Goal: Task Accomplishment & Management: Manage account settings

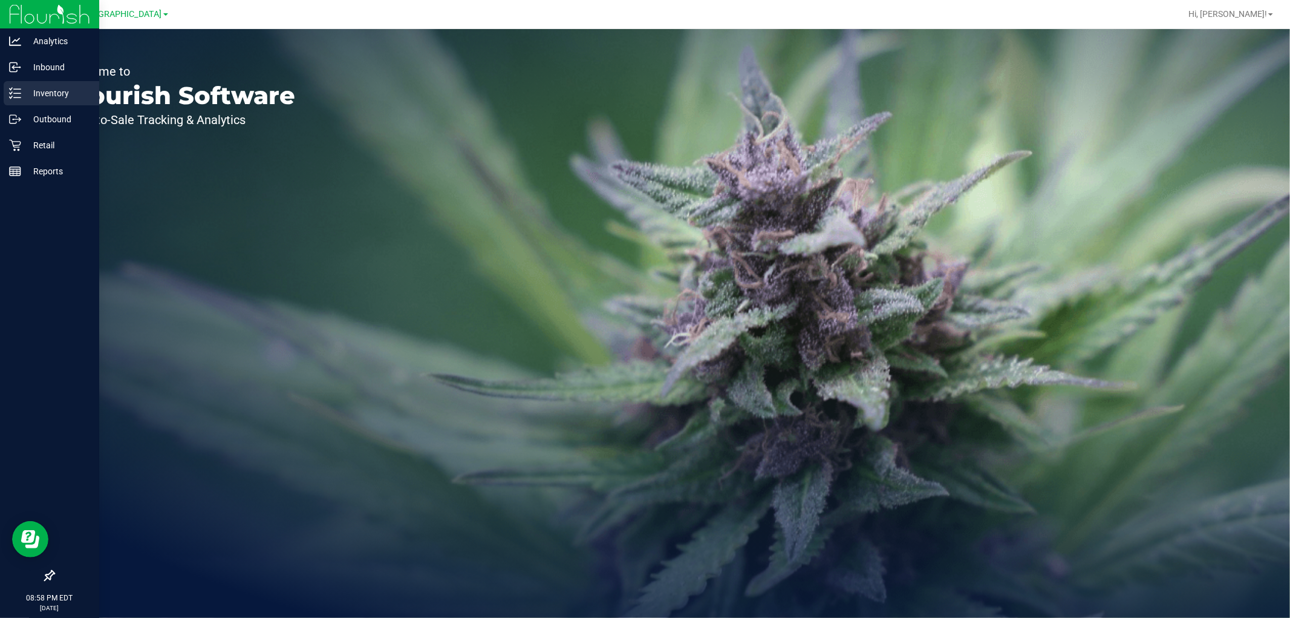
click at [49, 95] on p "Inventory" at bounding box center [57, 93] width 73 height 15
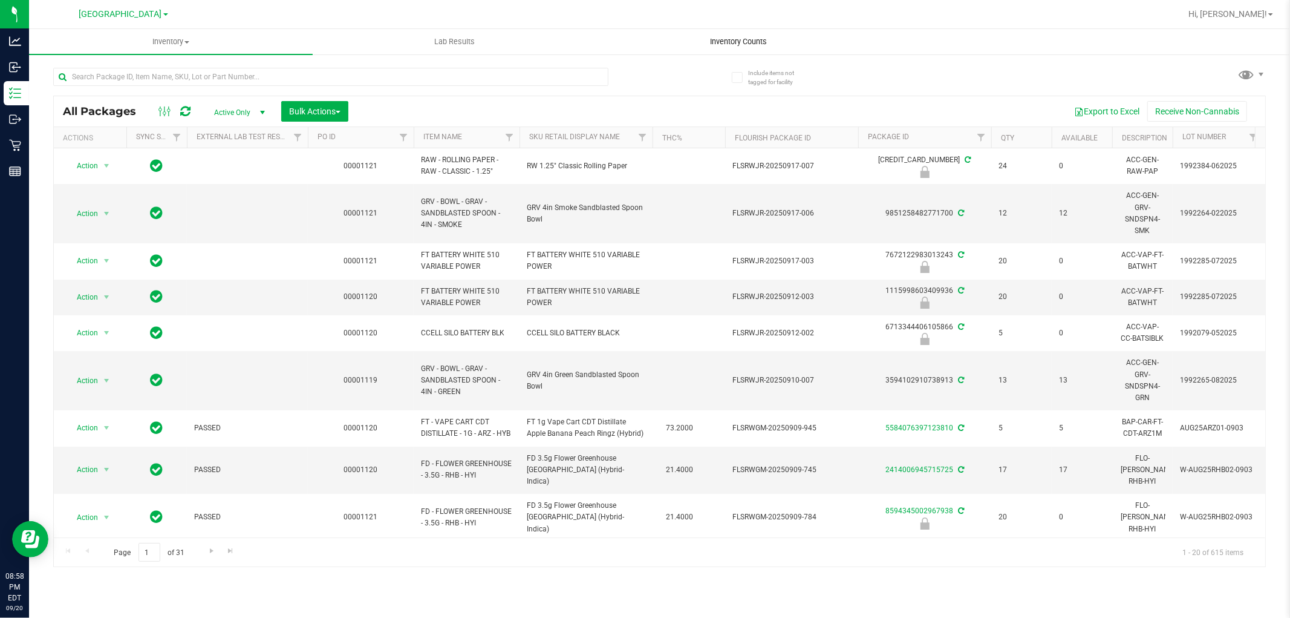
click at [717, 36] on span "Inventory Counts" at bounding box center [739, 41] width 90 height 11
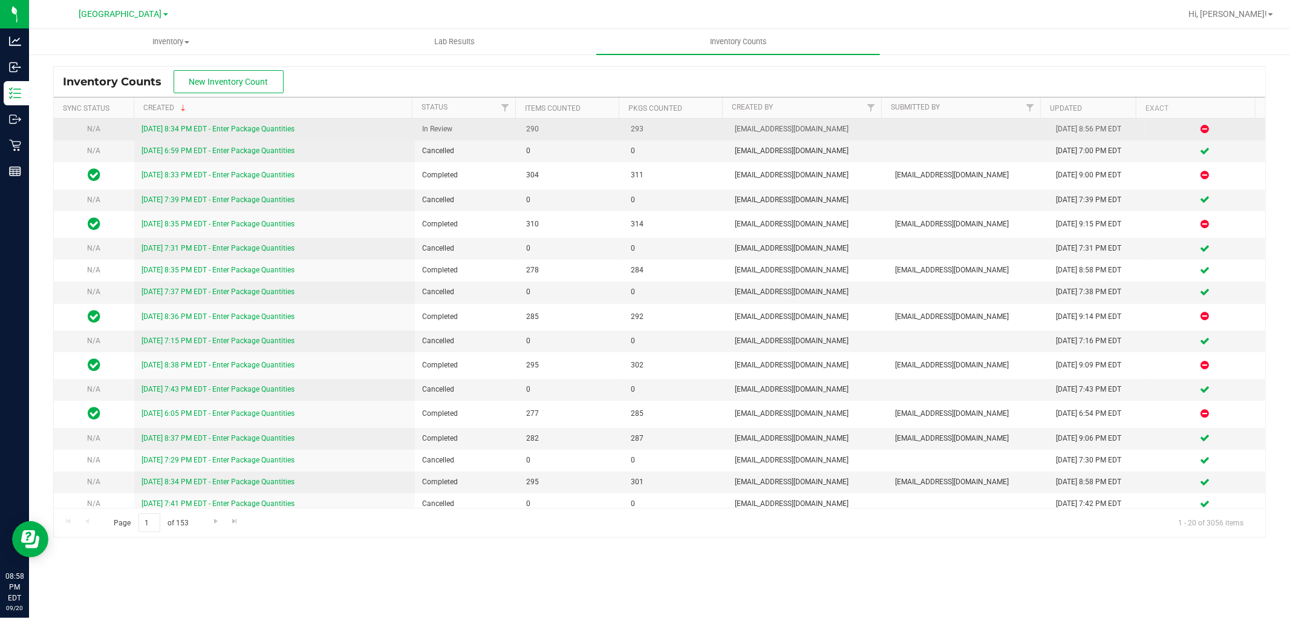
click at [249, 125] on link "[DATE] 8:34 PM EDT - Enter Package Quantities" at bounding box center [218, 129] width 153 height 8
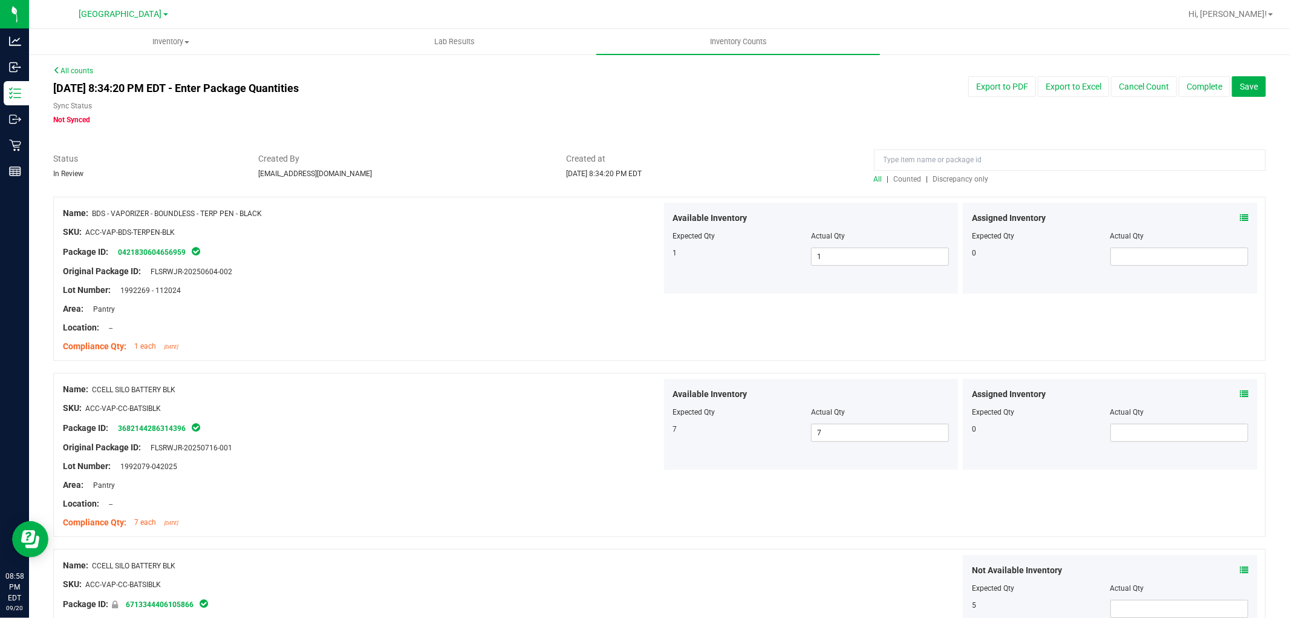
click at [969, 179] on span "Discrepancy only" at bounding box center [961, 179] width 56 height 8
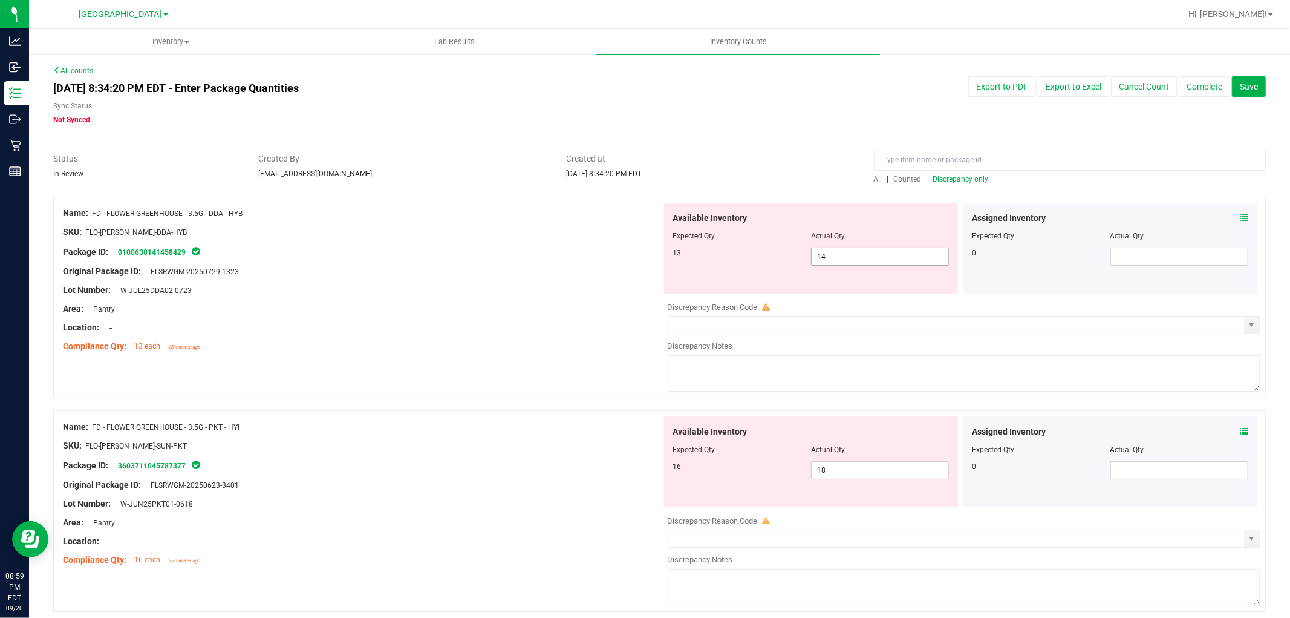
click at [887, 250] on span "14 14" at bounding box center [880, 256] width 138 height 18
type input "13"
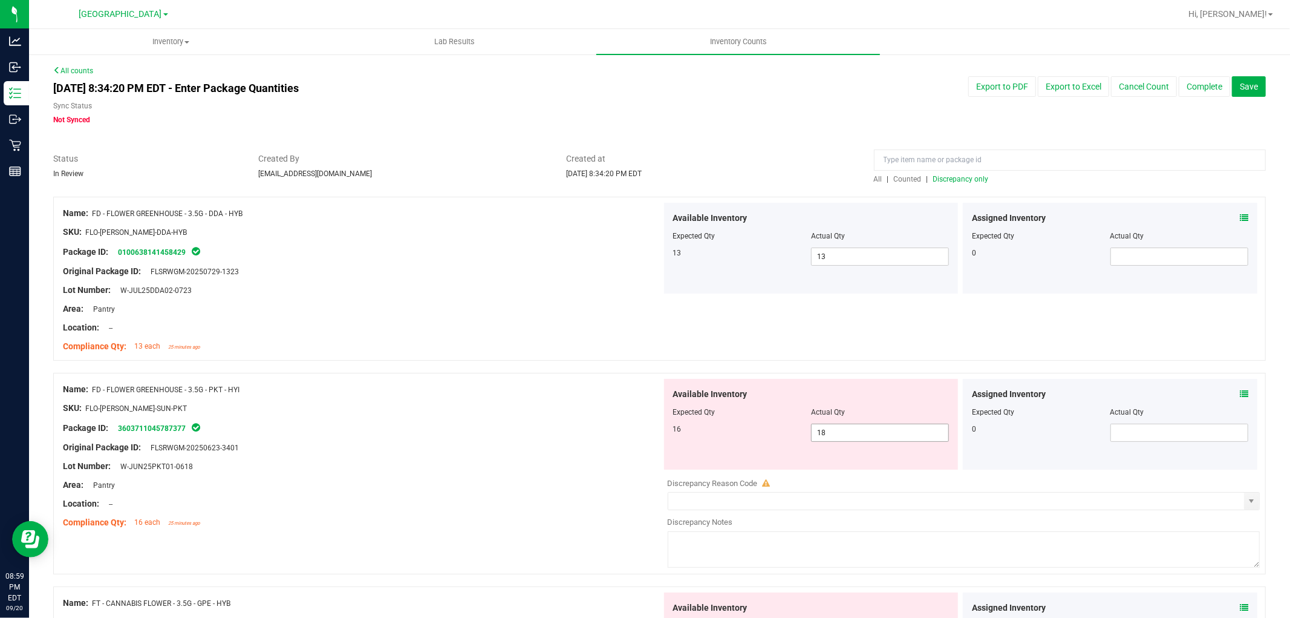
click at [868, 436] on span "18 18" at bounding box center [880, 432] width 138 height 18
type input "17"
click at [516, 377] on div "Name: FD - FLOWER GREENHOUSE - 3.5G - PKT - HYI SKU: FLO-[PERSON_NAME]-SUN-PKT …" at bounding box center [659, 473] width 1213 height 201
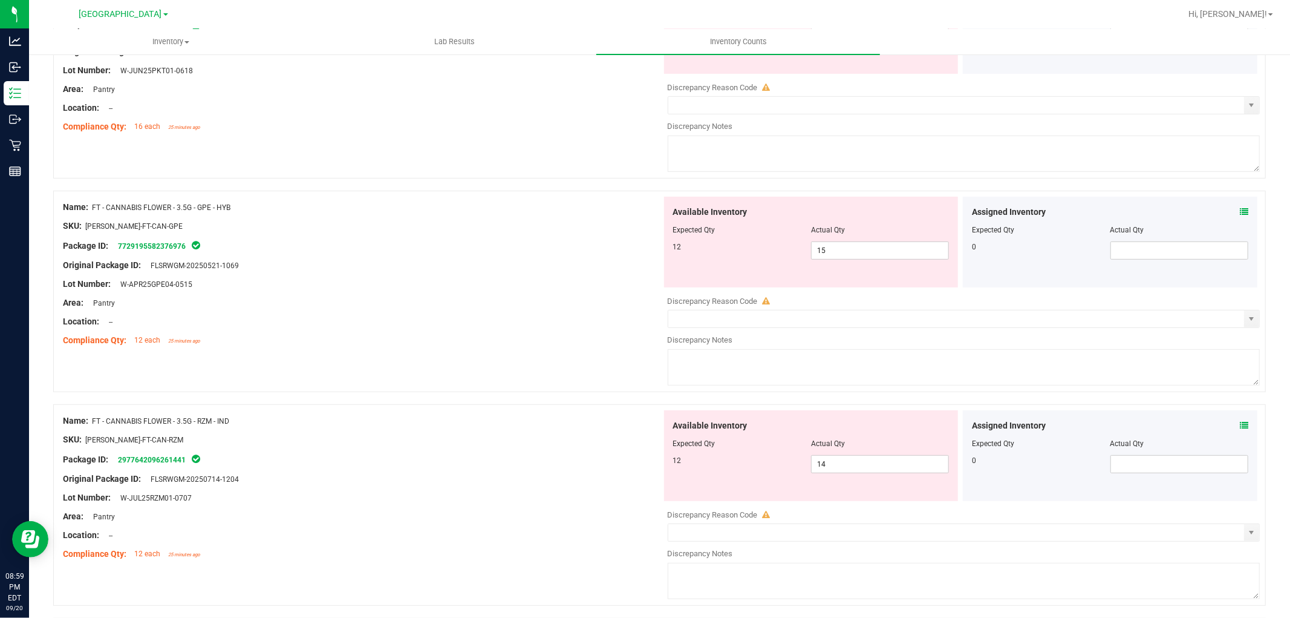
scroll to position [403, 0]
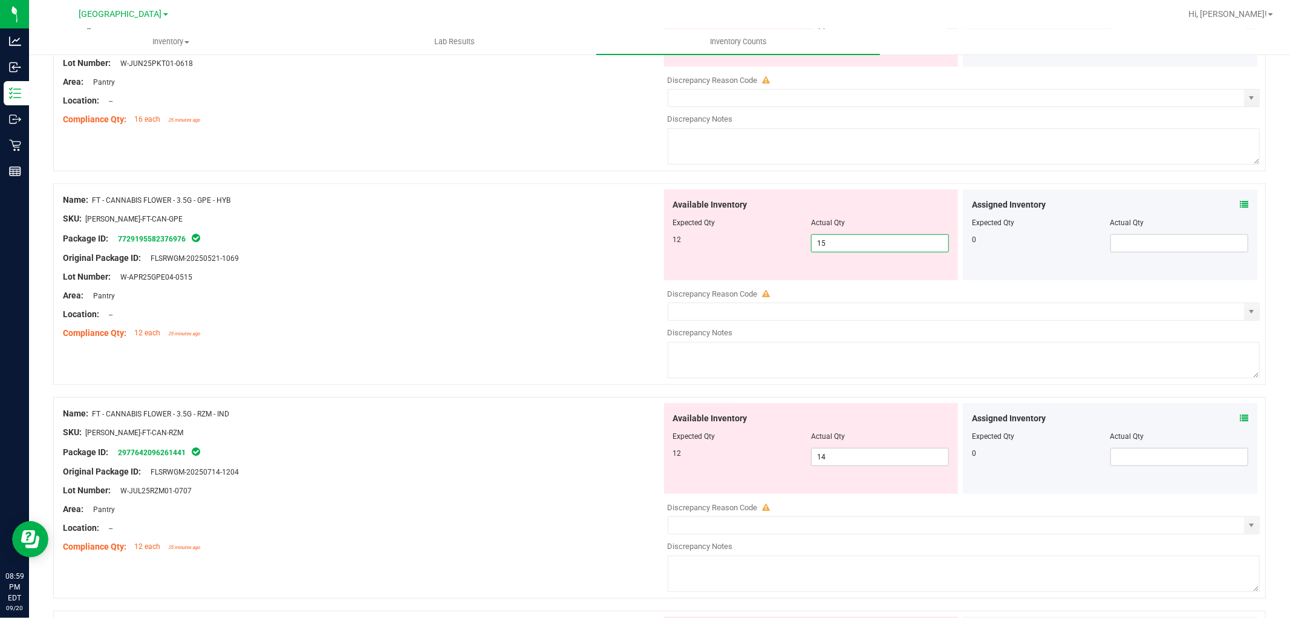
click at [850, 246] on span "15 15" at bounding box center [880, 243] width 138 height 18
type input "12"
click at [549, 313] on div "Location: --" at bounding box center [362, 314] width 599 height 13
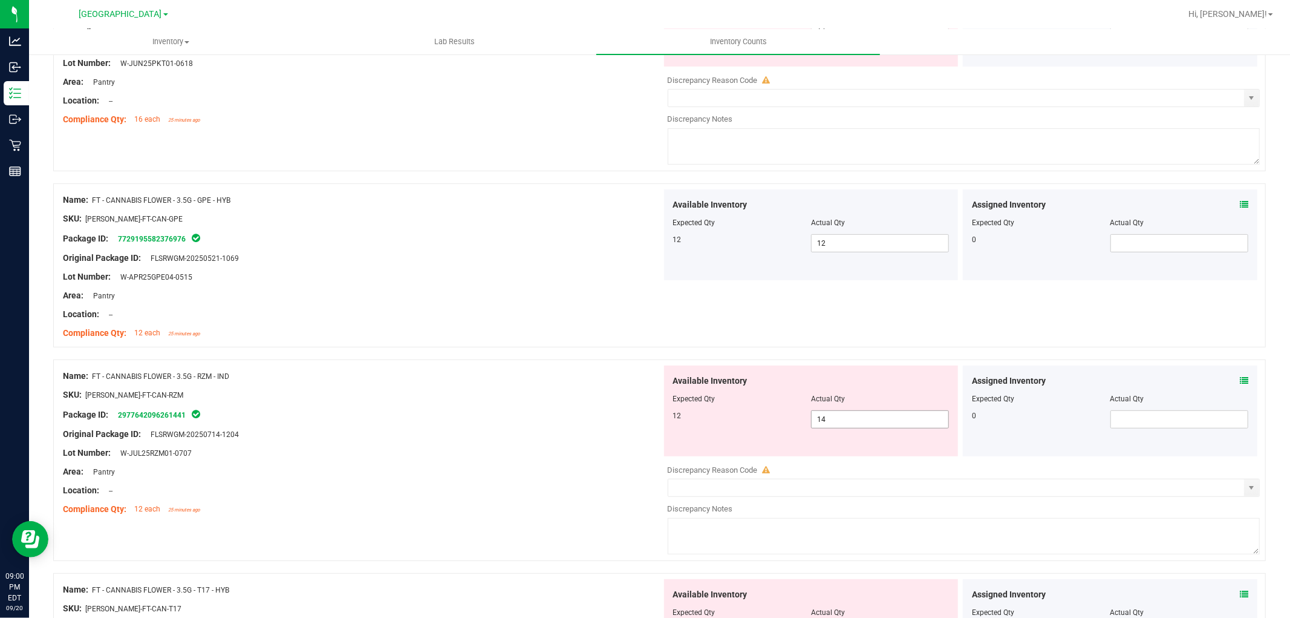
click at [842, 419] on span "14 14" at bounding box center [880, 419] width 138 height 18
type input "12"
click at [522, 413] on div "Package ID: 2977642096261441" at bounding box center [362, 414] width 599 height 15
type input "12"
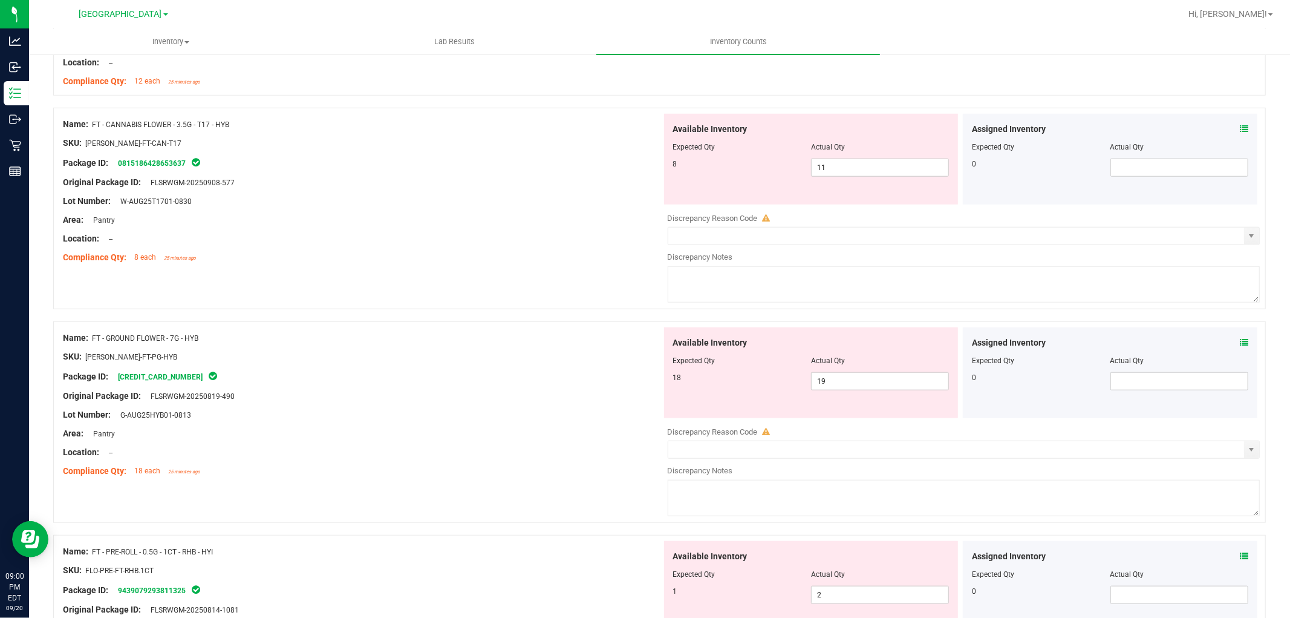
scroll to position [814, 0]
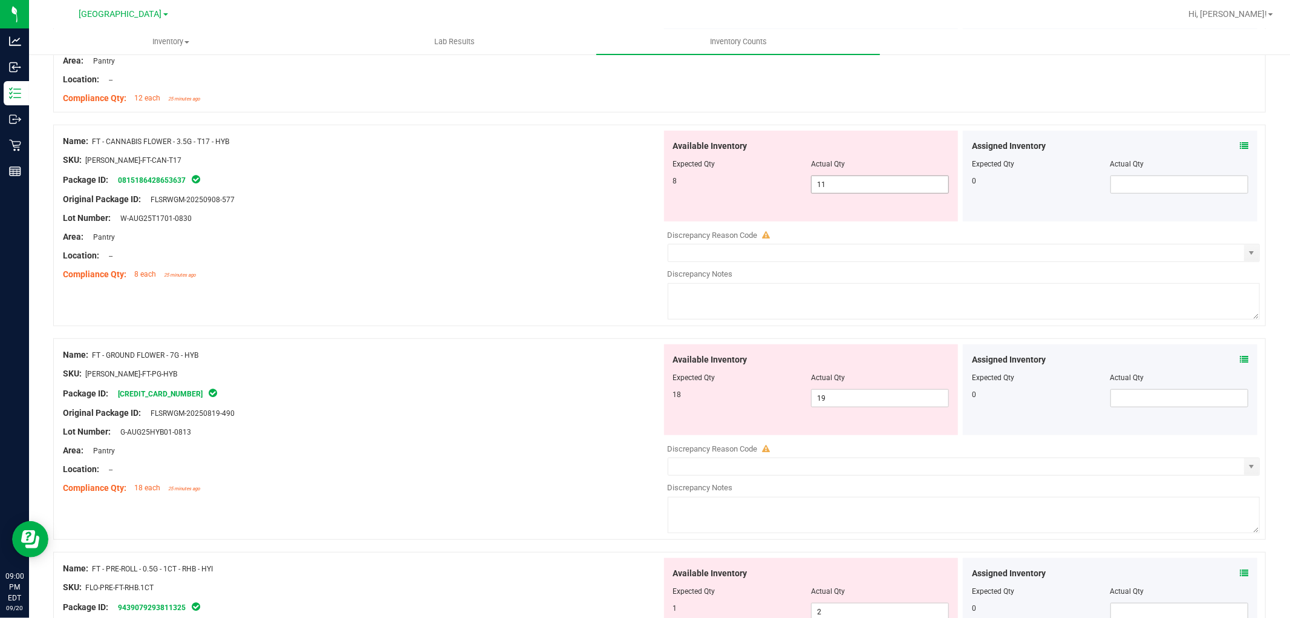
click at [869, 186] on input "11" at bounding box center [880, 184] width 137 height 17
type input "1"
type input "8"
click at [622, 257] on div "Location: --" at bounding box center [362, 255] width 599 height 13
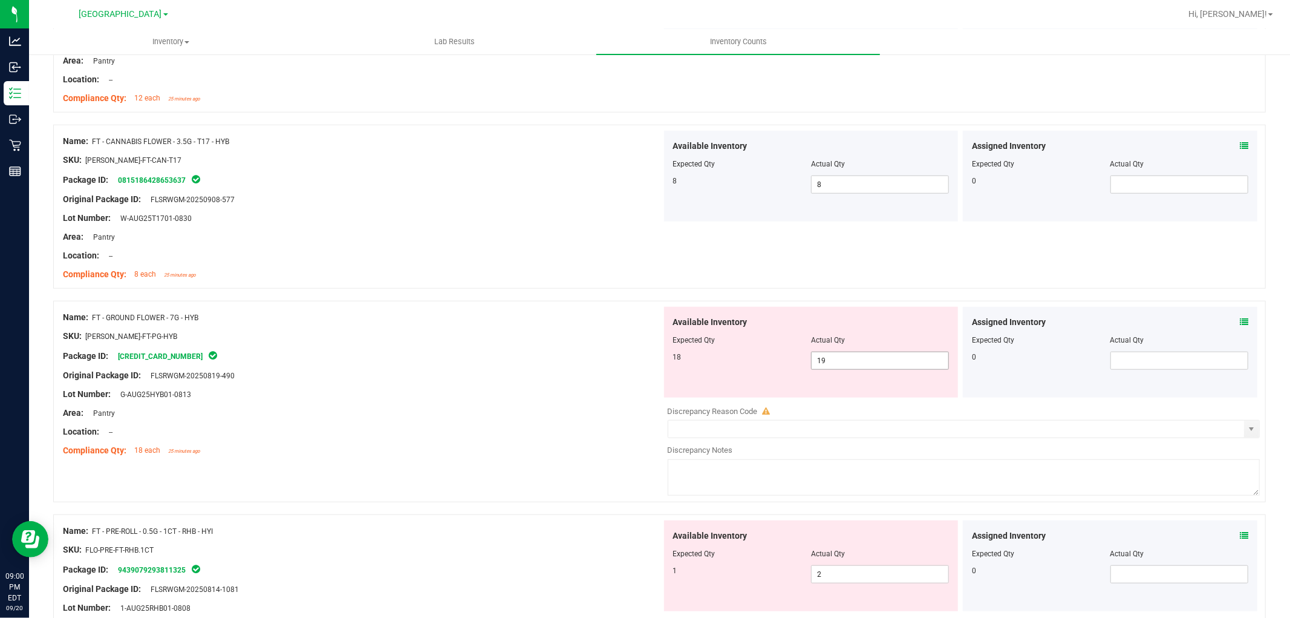
click at [860, 361] on span "19 19" at bounding box center [880, 360] width 138 height 18
type input "18"
click at [432, 374] on div "Original Package ID: FLSRWGM-20250819-490" at bounding box center [362, 375] width 599 height 13
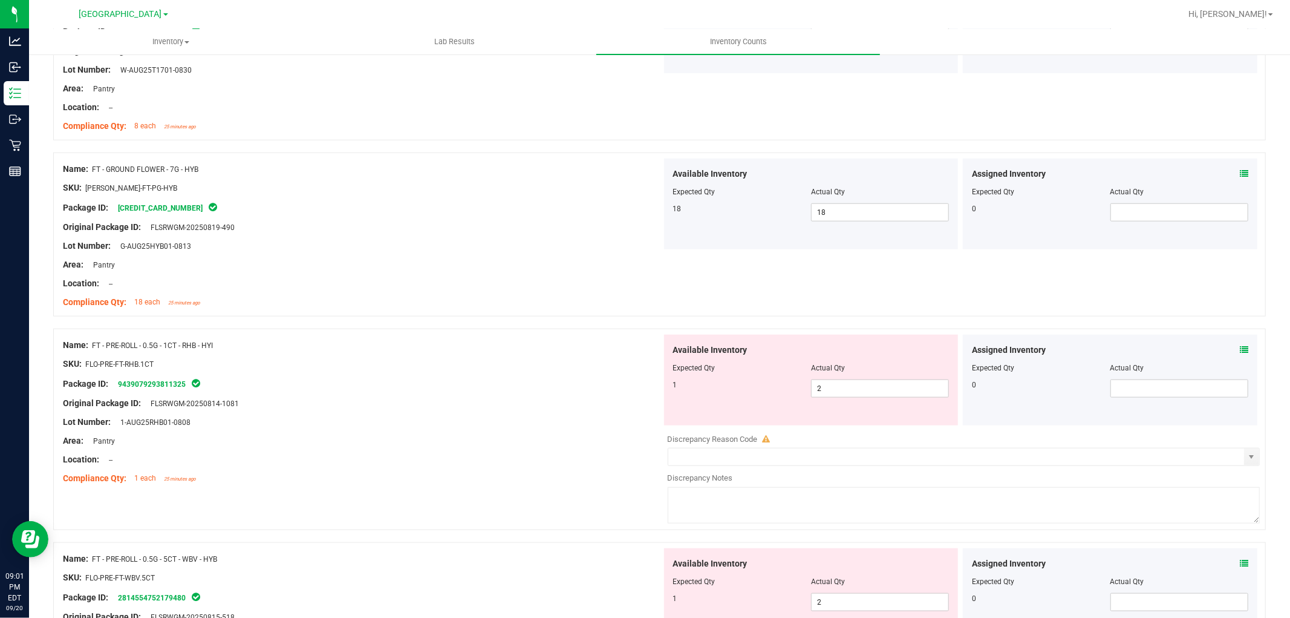
scroll to position [1150, 0]
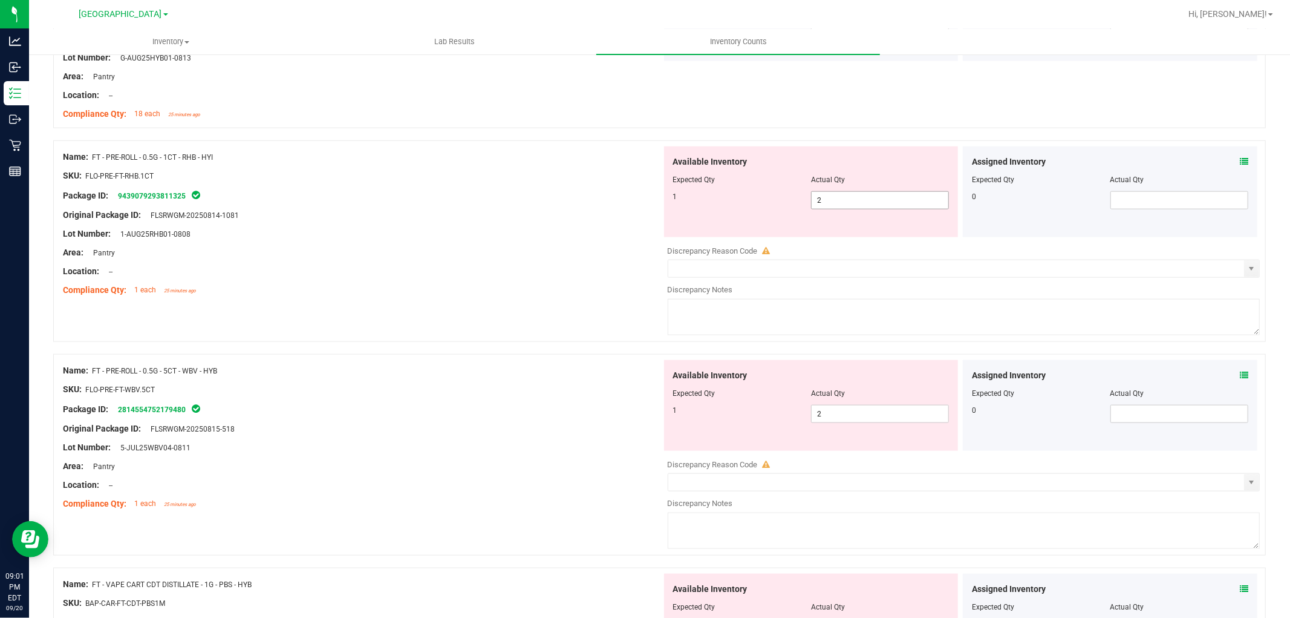
click at [840, 201] on input "2" at bounding box center [880, 200] width 137 height 17
type input "1"
click at [567, 448] on div "Name: FT - PRE-ROLL - 0.5G - 5CT - WBV - HYB SKU: FLO-PRE-FT-WBV.5CT Package ID…" at bounding box center [362, 437] width 599 height 154
type input "1"
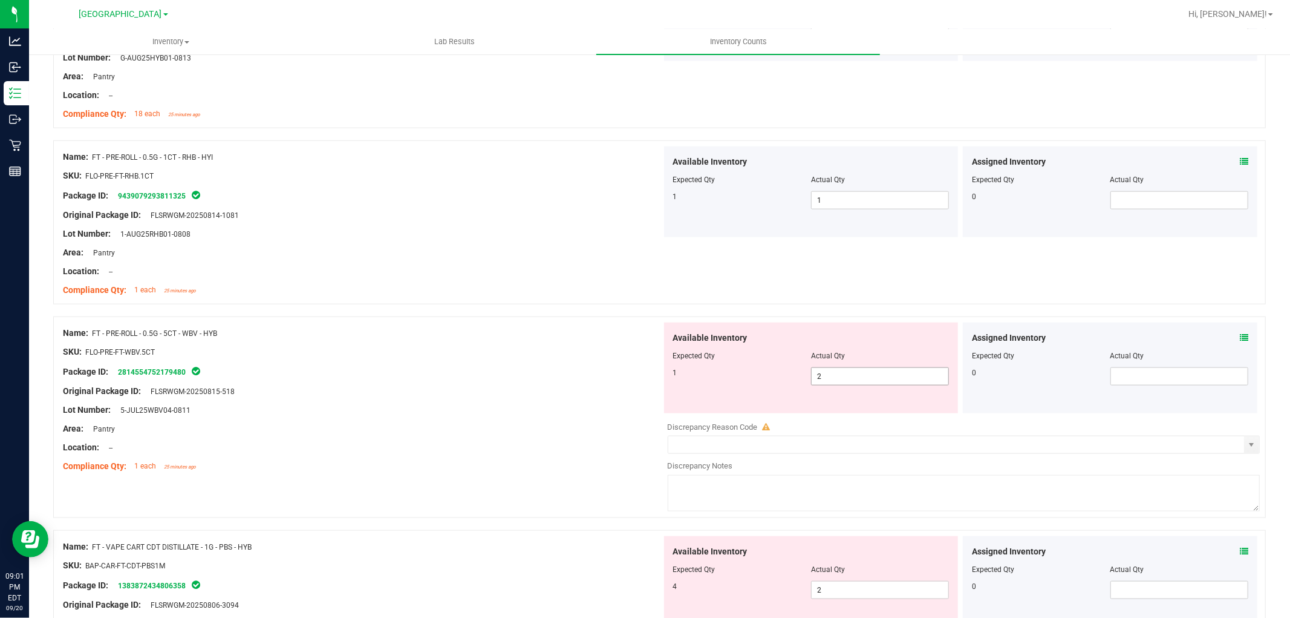
click at [830, 376] on input "2" at bounding box center [880, 376] width 137 height 17
type input "1"
click at [540, 430] on div "Area: Pantry" at bounding box center [362, 428] width 599 height 13
type input "1"
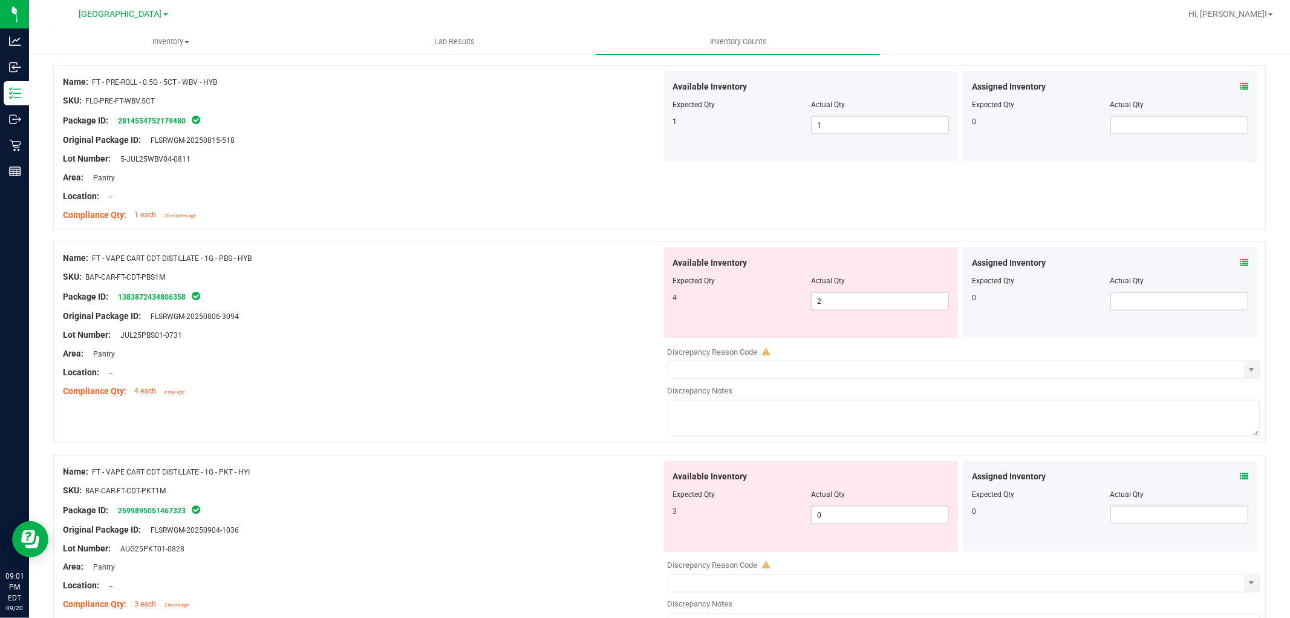
scroll to position [1410, 0]
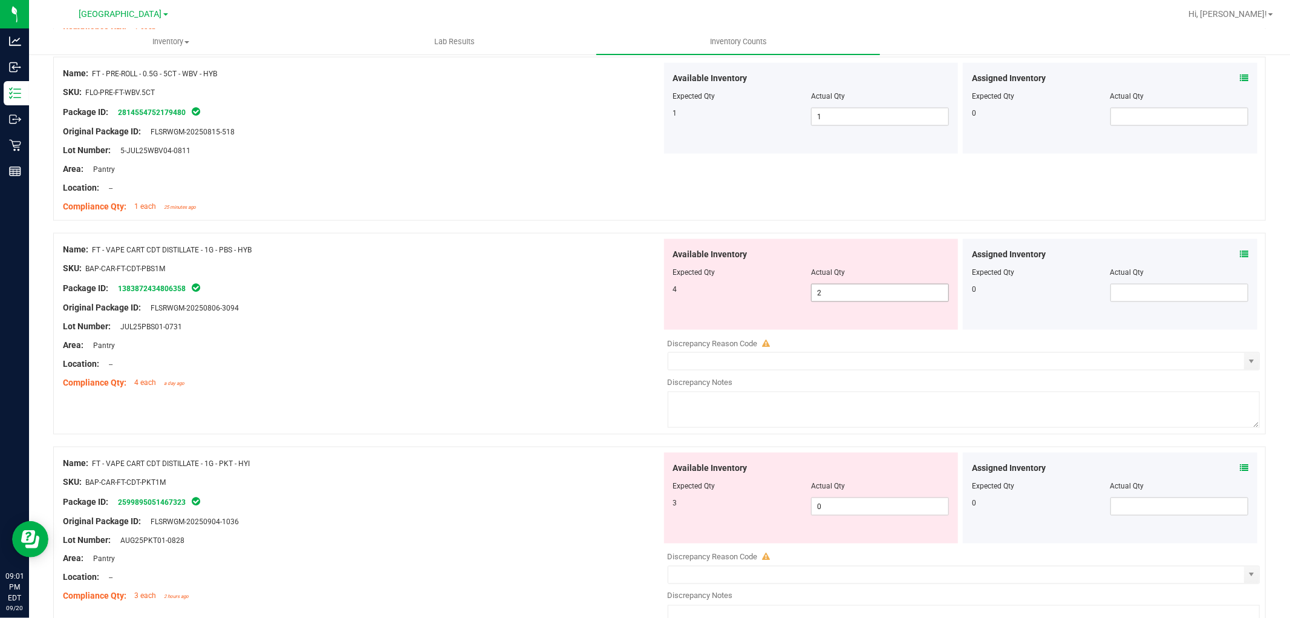
click at [855, 289] on input "2" at bounding box center [880, 292] width 137 height 17
type input "4"
click at [558, 451] on div "Name: FT - VAPE CART CDT DISTILLATE - 1G - PKT - HYI SKU: BAP-CAR-FT-CDT-PKT1M …" at bounding box center [659, 546] width 1213 height 201
type input "4"
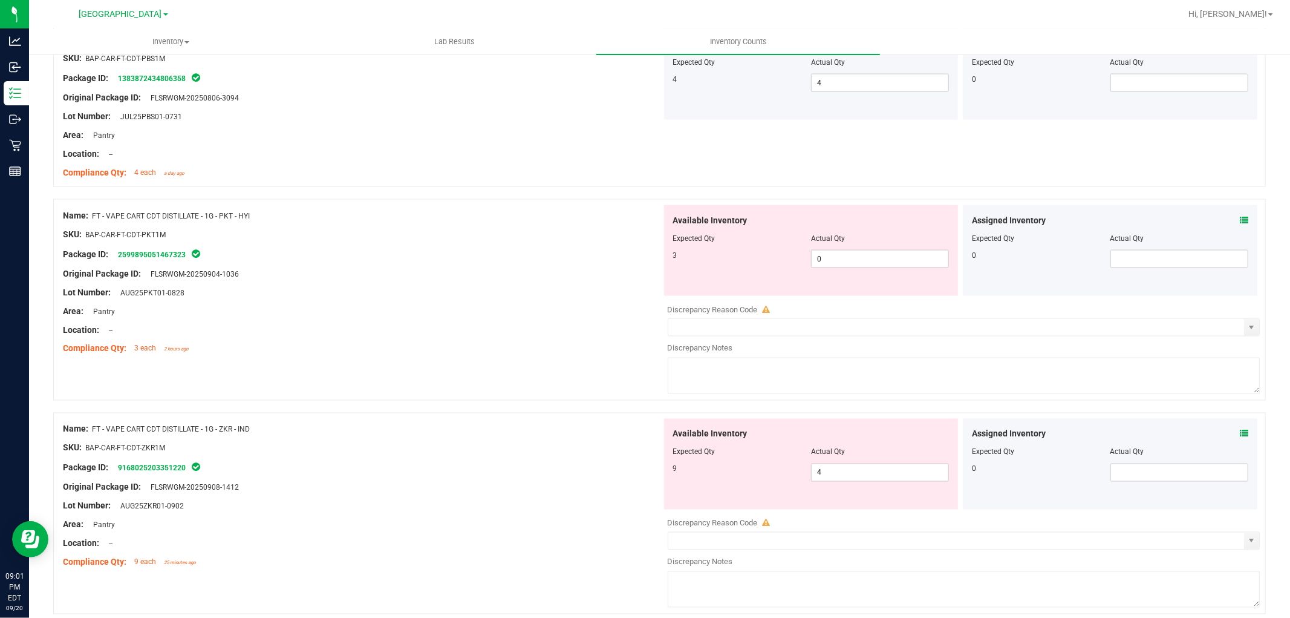
scroll to position [1641, 0]
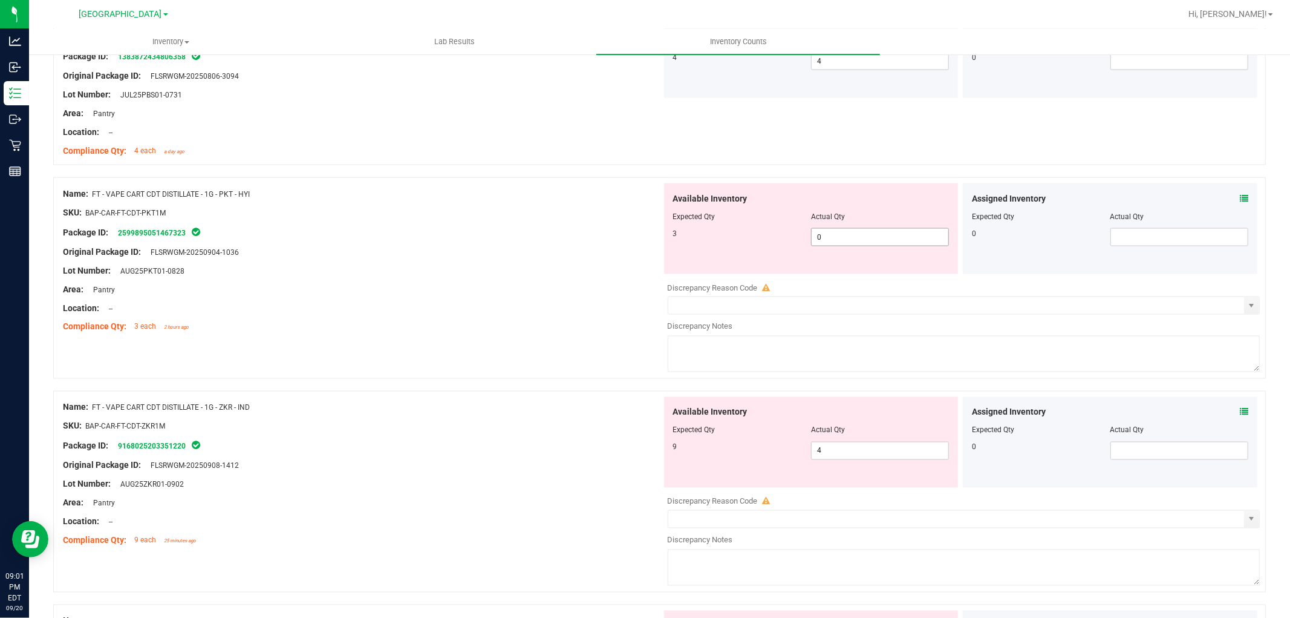
click at [843, 234] on input "0" at bounding box center [880, 237] width 137 height 17
type input "3"
click at [540, 337] on div "Name: FT - VAPE CART CDT DISTILLATE - 1G - PKT - HYI SKU: BAP-CAR-FT-CDT-PKT1M …" at bounding box center [362, 260] width 599 height 154
type input "3"
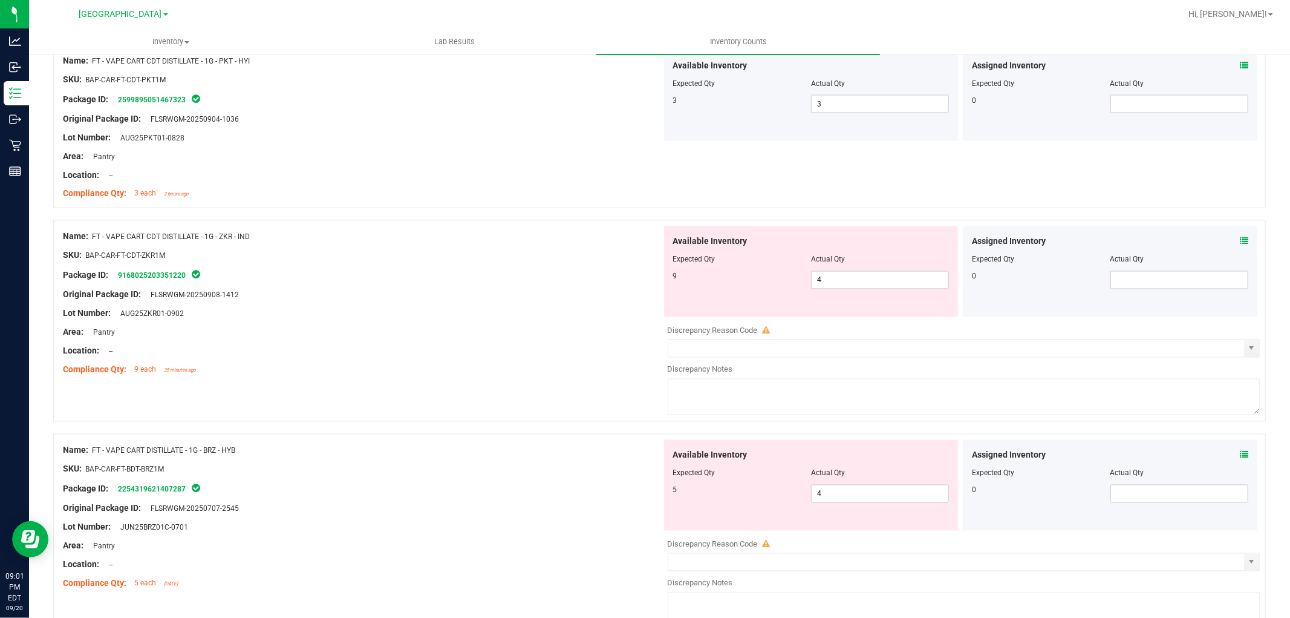
scroll to position [1780, 0]
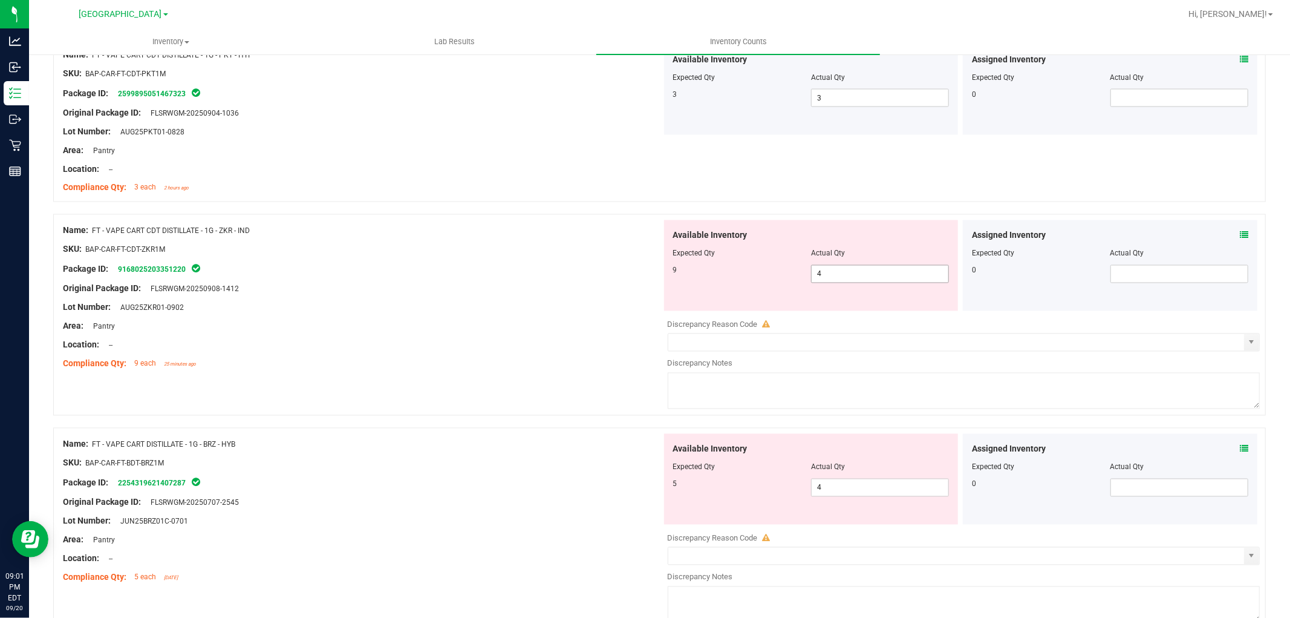
click at [871, 275] on input "4" at bounding box center [880, 274] width 137 height 17
type input "9"
click at [509, 336] on div at bounding box center [362, 336] width 599 height 6
type input "9"
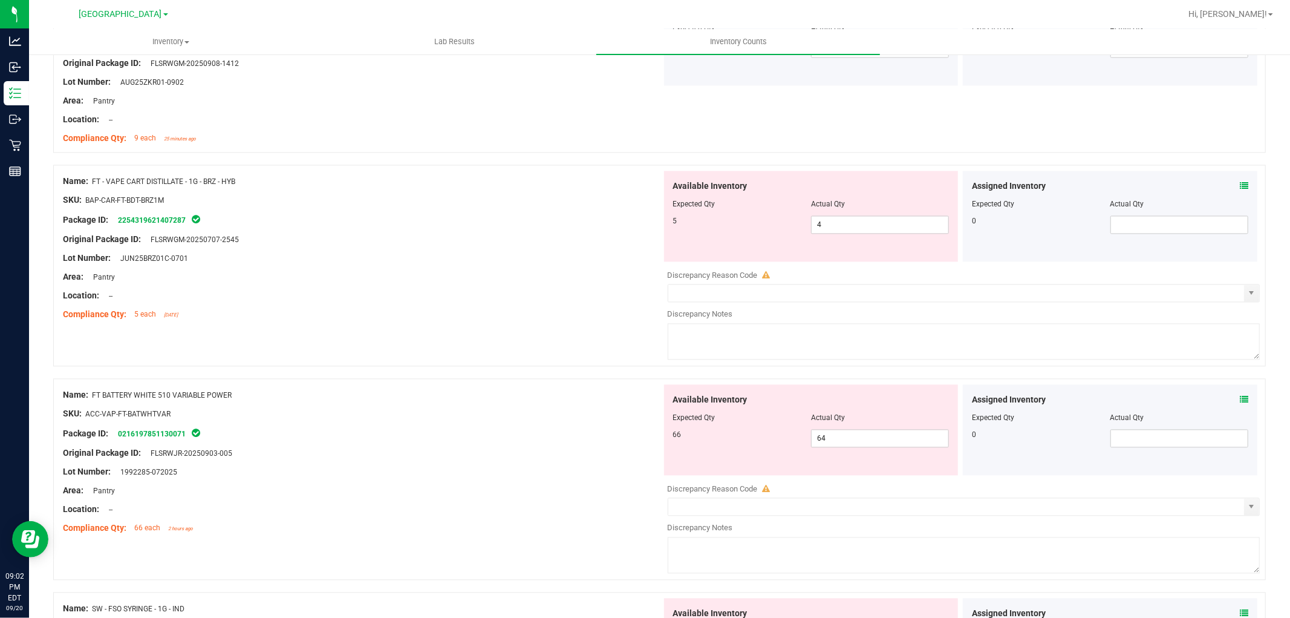
scroll to position [2007, 0]
click at [874, 224] on input "4" at bounding box center [880, 223] width 137 height 17
click at [384, 378] on div "Name: FT BATTERY WHITE 510 VARIABLE POWER SKU: ACC-VAP-FT-BATWHTVAR Package ID:…" at bounding box center [659, 477] width 1213 height 201
click at [850, 220] on input "4" at bounding box center [880, 223] width 137 height 17
type input "5"
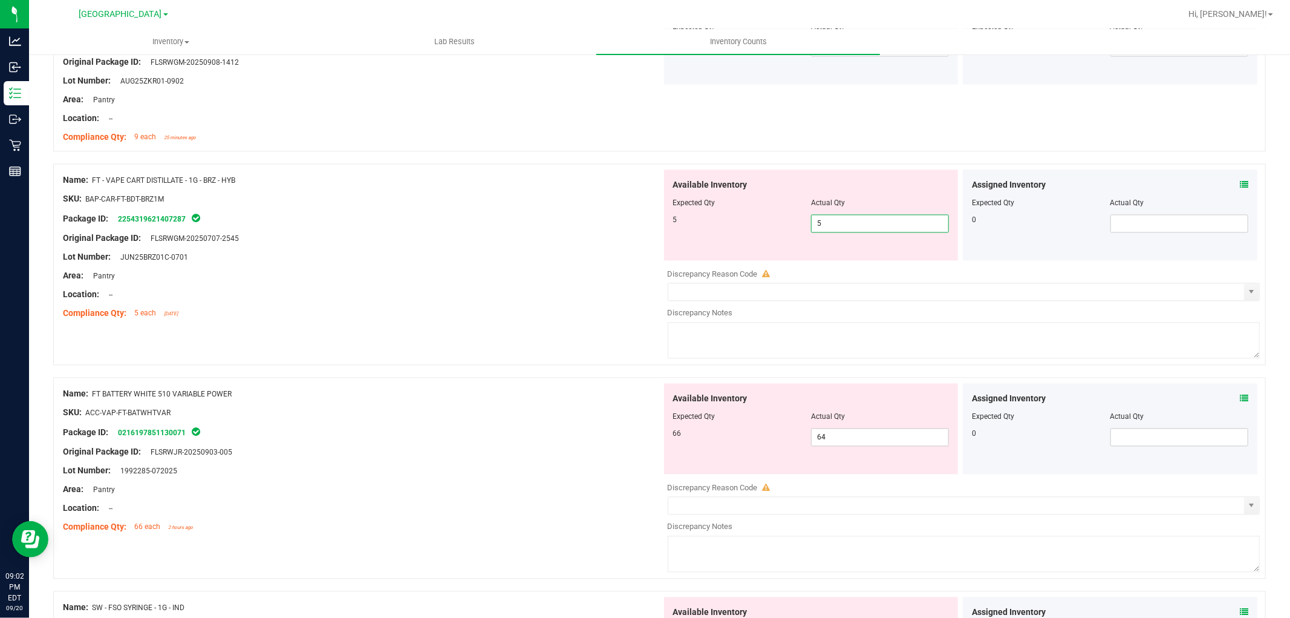
type input "5"
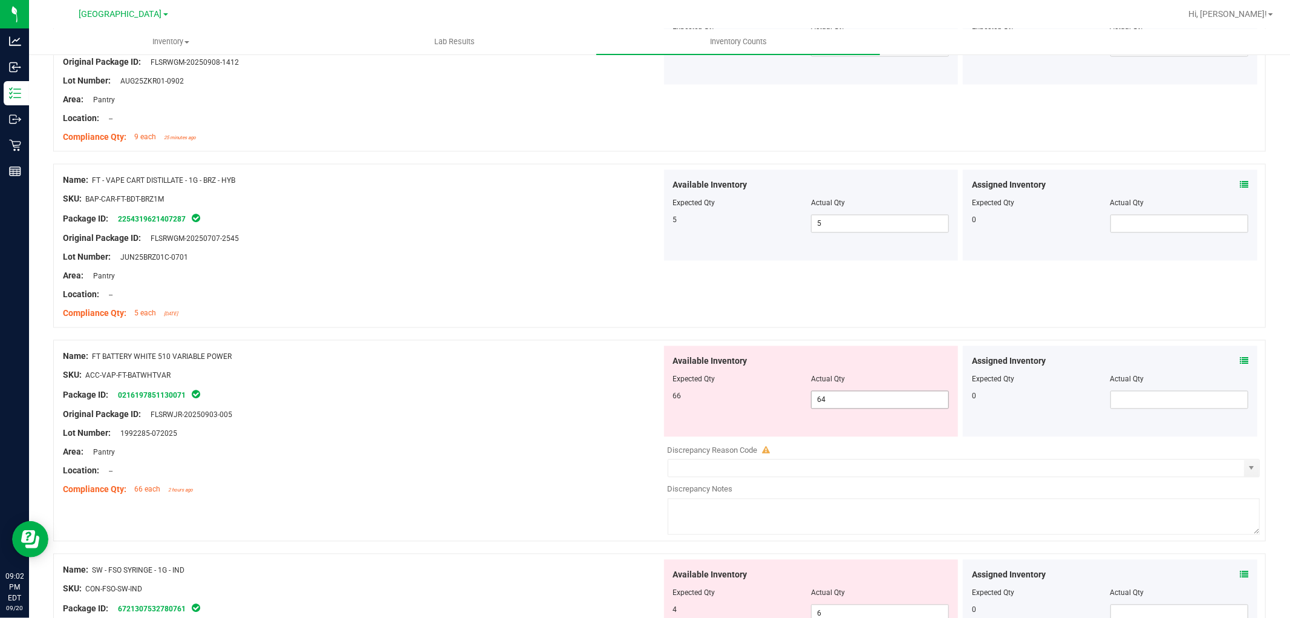
click at [838, 402] on input "64" at bounding box center [880, 399] width 137 height 17
type input "66"
click at [555, 414] on div "Original Package ID: FLSRWJR-20250903-005" at bounding box center [362, 414] width 599 height 13
type input "66"
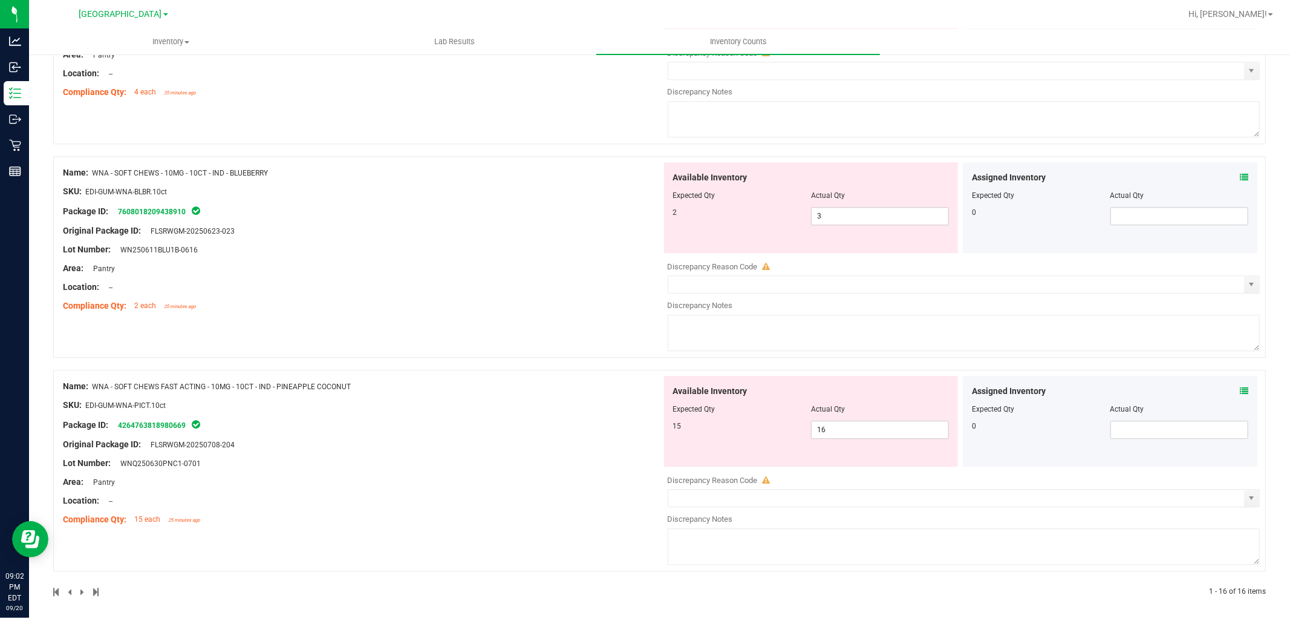
scroll to position [2590, 0]
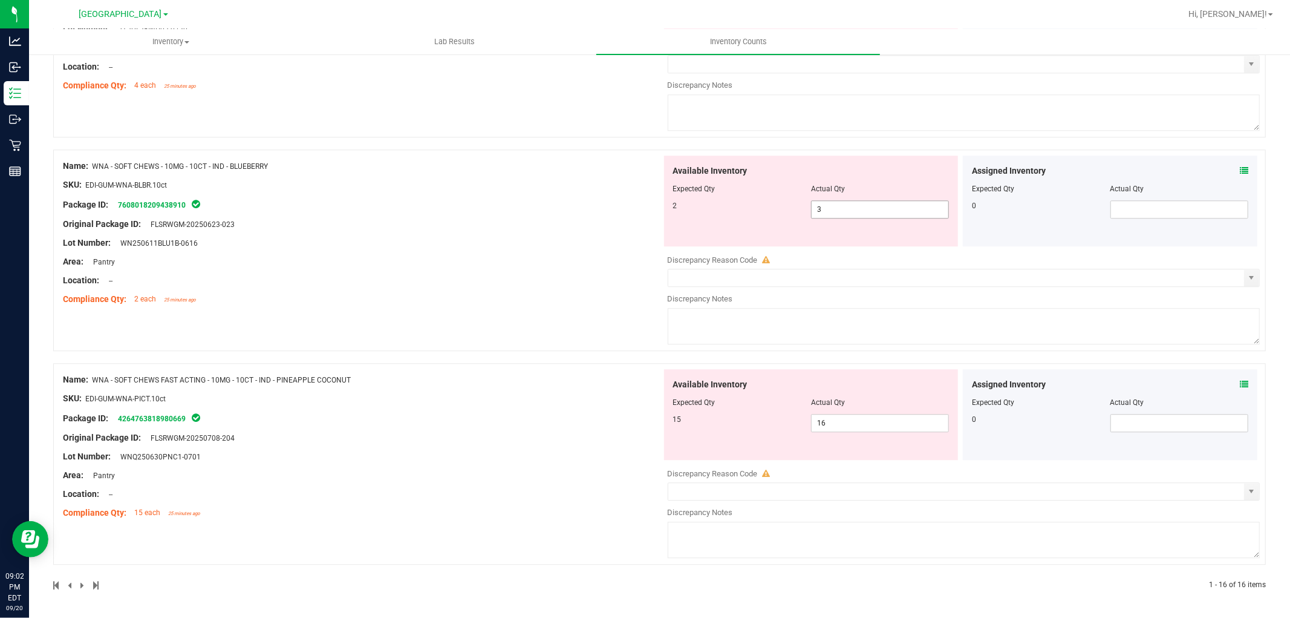
click at [819, 210] on span "3 3" at bounding box center [880, 209] width 138 height 18
type input "2"
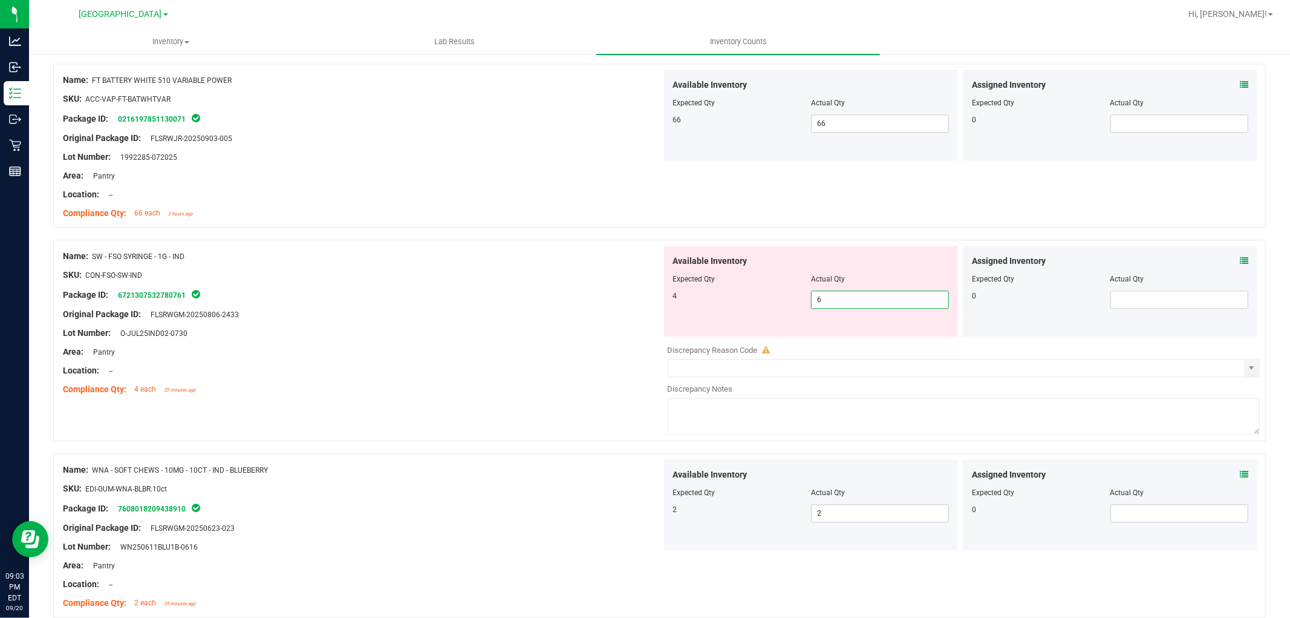
drag, startPoint x: 859, startPoint y: 297, endPoint x: 569, endPoint y: 297, distance: 290.4
click at [569, 297] on div "Name: SW - FSO SYRINGE - 1G - IND SKU: CON-FSO-SW-IND Package ID: 6721307532780…" at bounding box center [659, 340] width 1213 height 201
type input "4"
click at [362, 211] on div "Compliance Qty: 66 each 2 hours ago" at bounding box center [362, 213] width 599 height 13
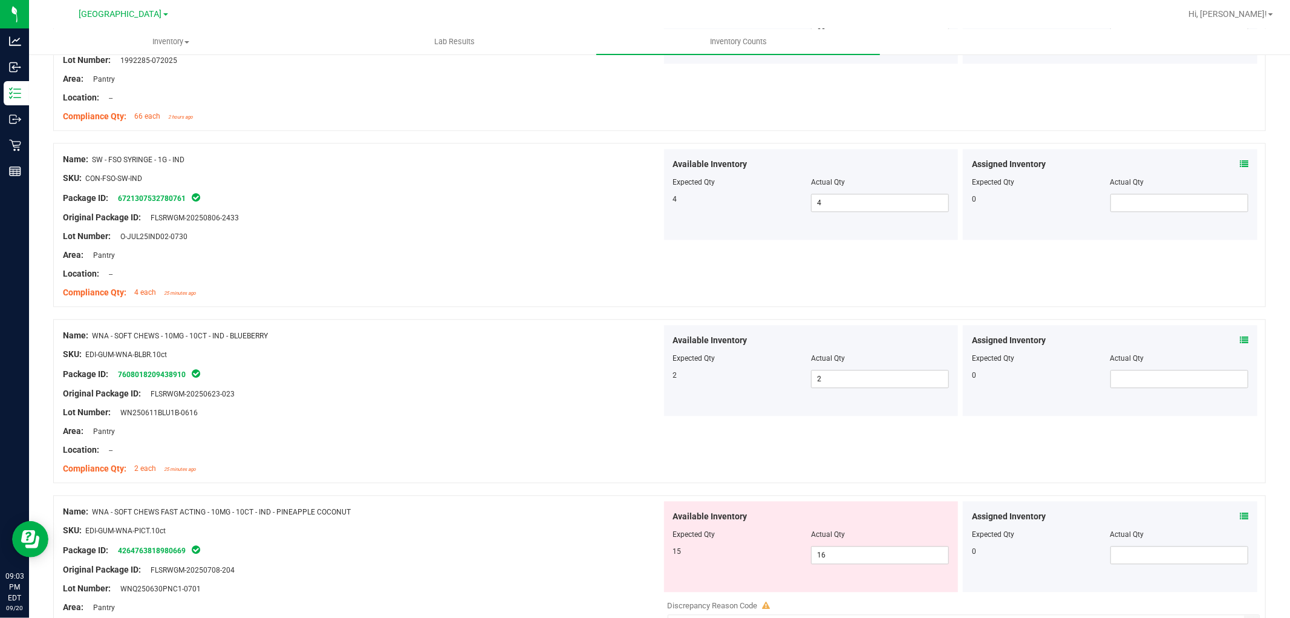
scroll to position [2514, 0]
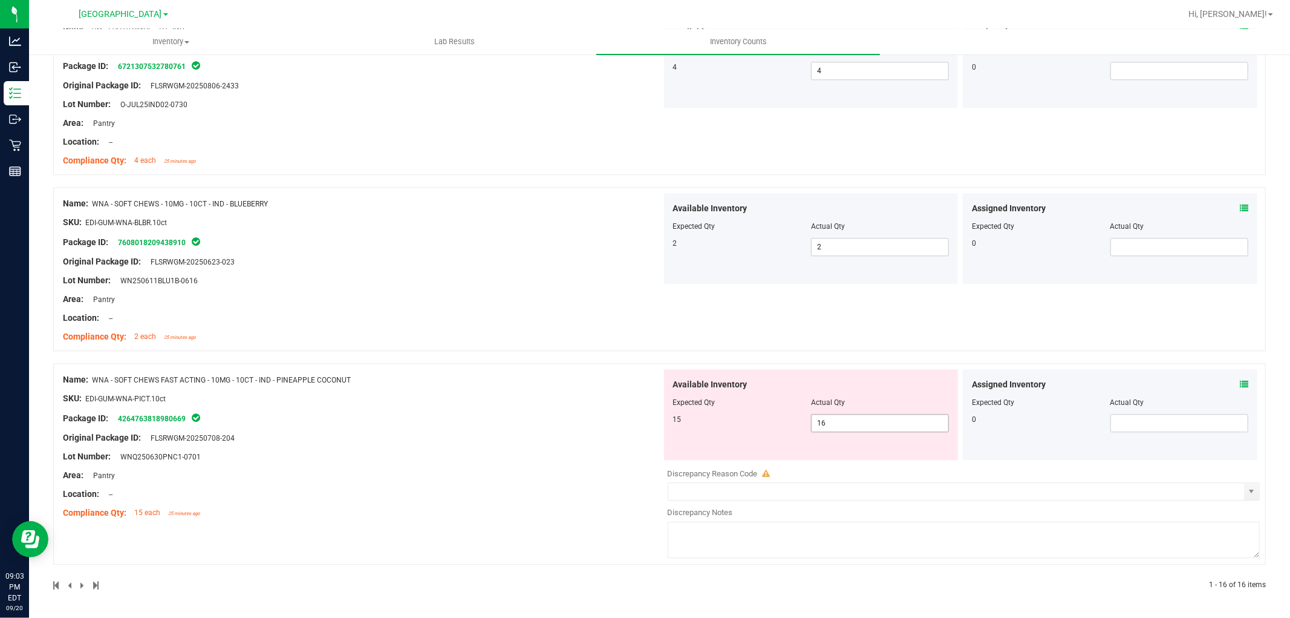
click at [842, 416] on span "16 16" at bounding box center [880, 423] width 138 height 18
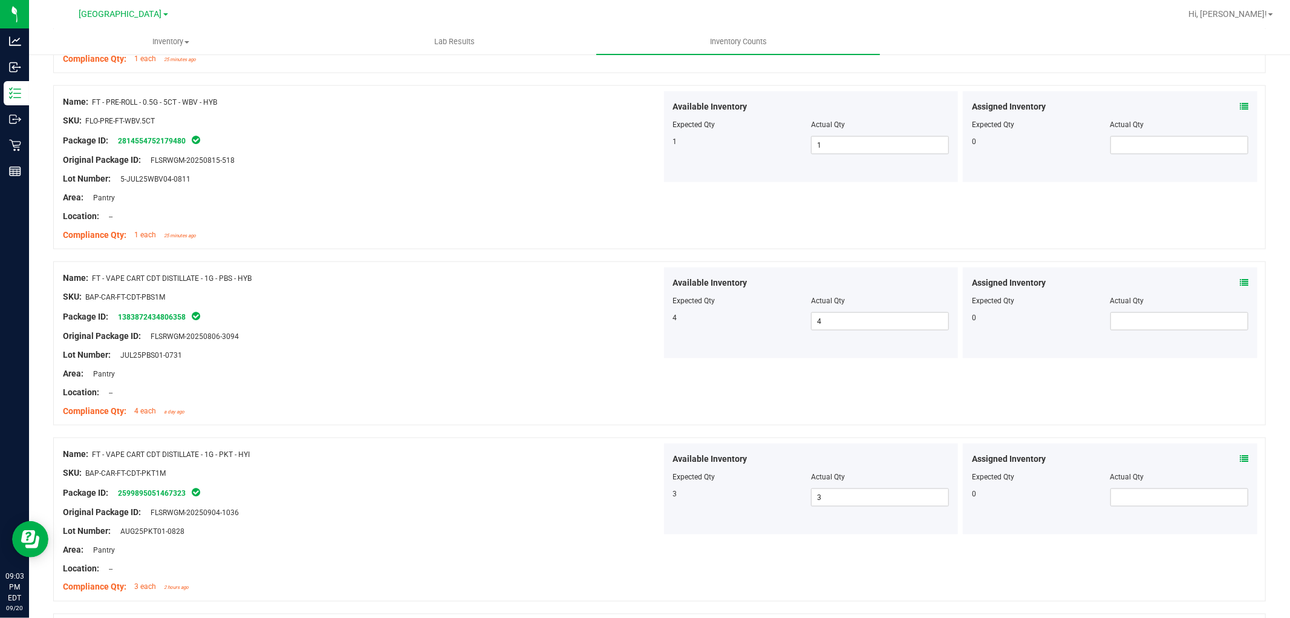
scroll to position [0, 0]
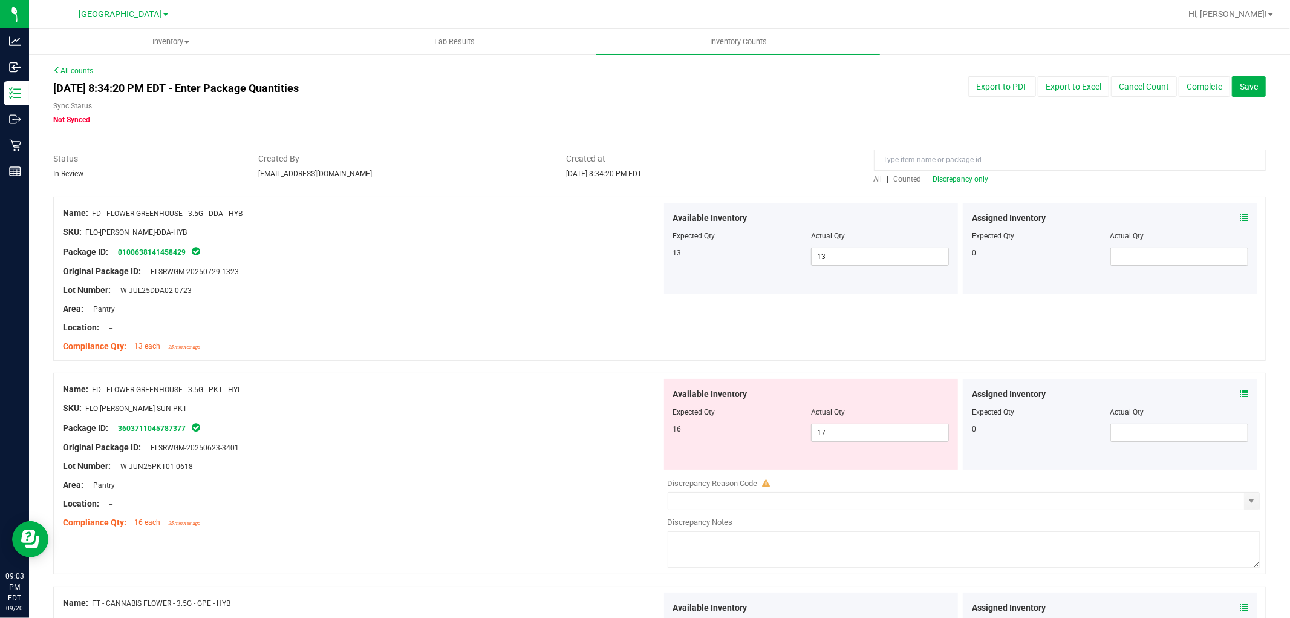
click at [971, 183] on span "Discrepancy only" at bounding box center [961, 179] width 56 height 8
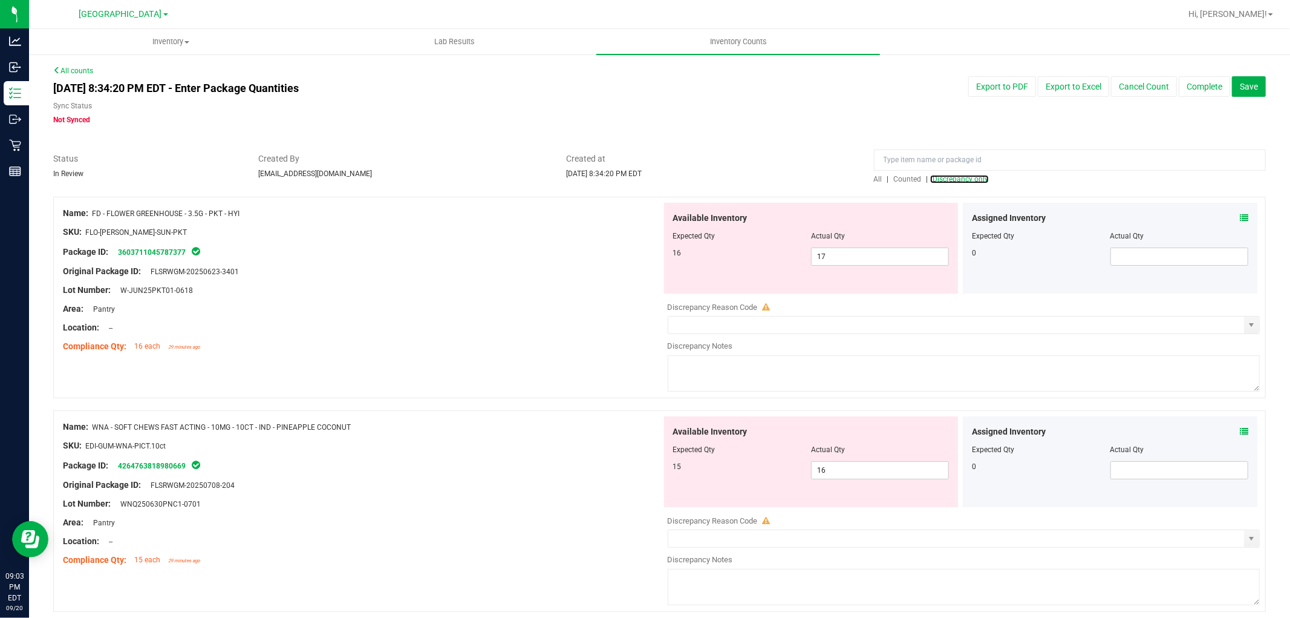
scroll to position [48, 0]
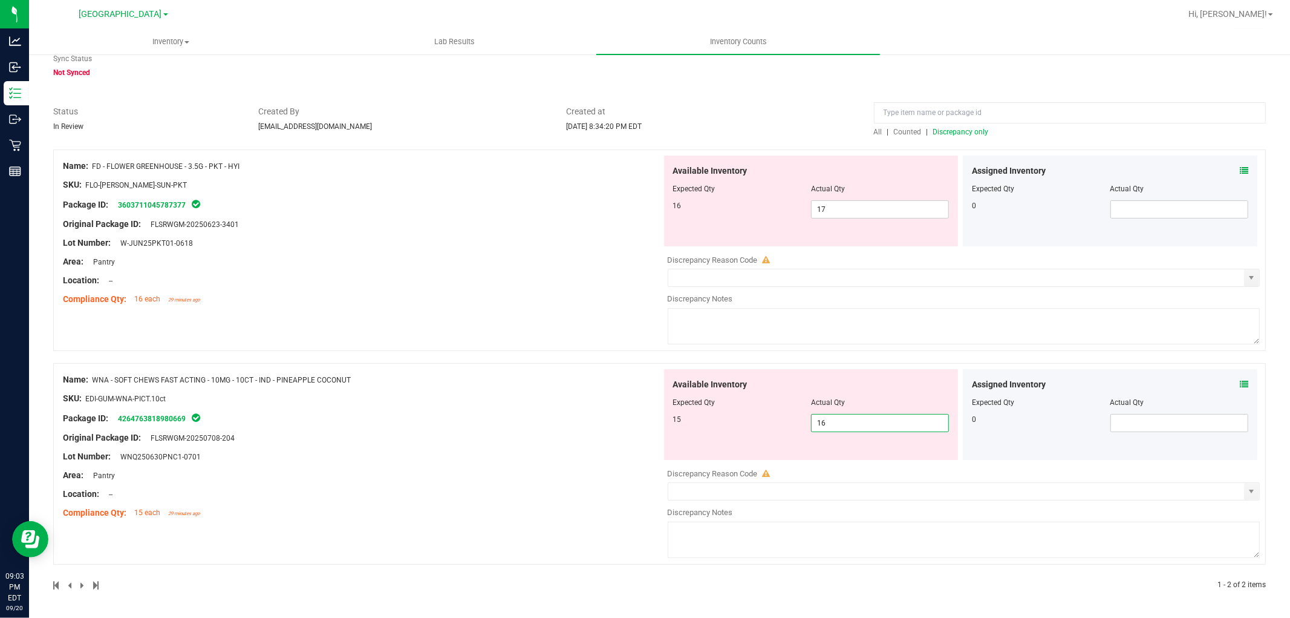
click at [848, 416] on span "16 16" at bounding box center [880, 423] width 138 height 18
type input "15"
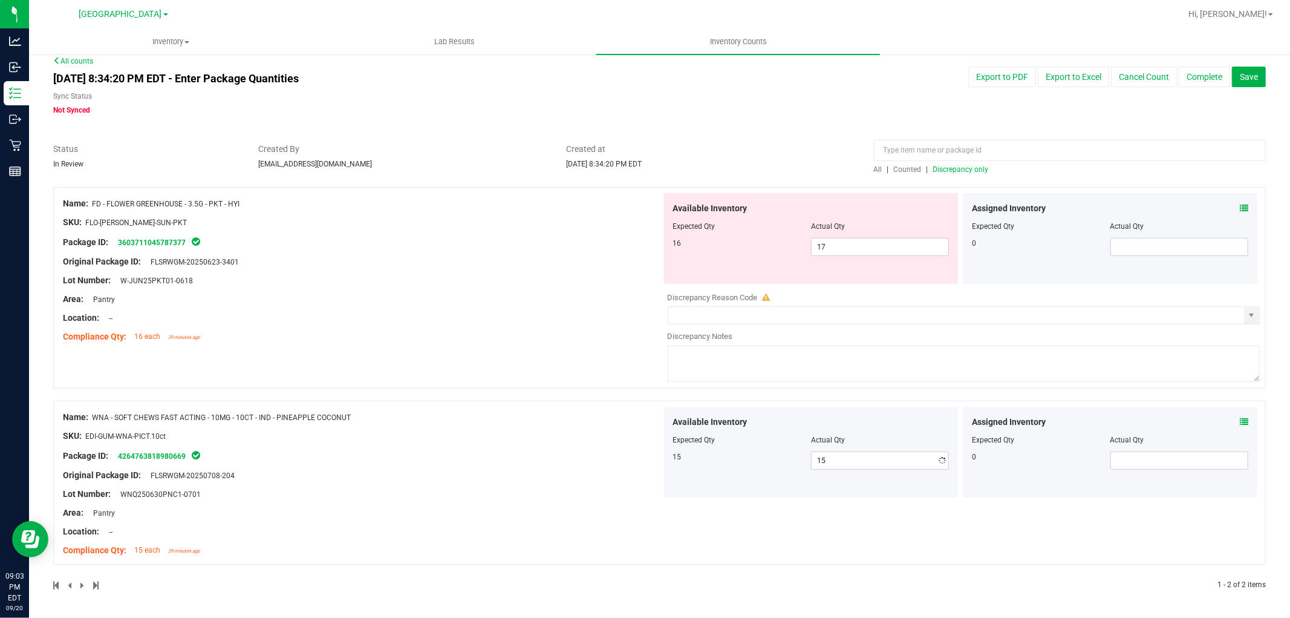
click at [426, 306] on div "Name: FD - FLOWER GREENHOUSE - 3.5G - PKT - HYI SKU: FLO-[PERSON_NAME]-SUN-PKT …" at bounding box center [362, 270] width 599 height 154
click at [944, 166] on span "Discrepancy only" at bounding box center [961, 169] width 56 height 8
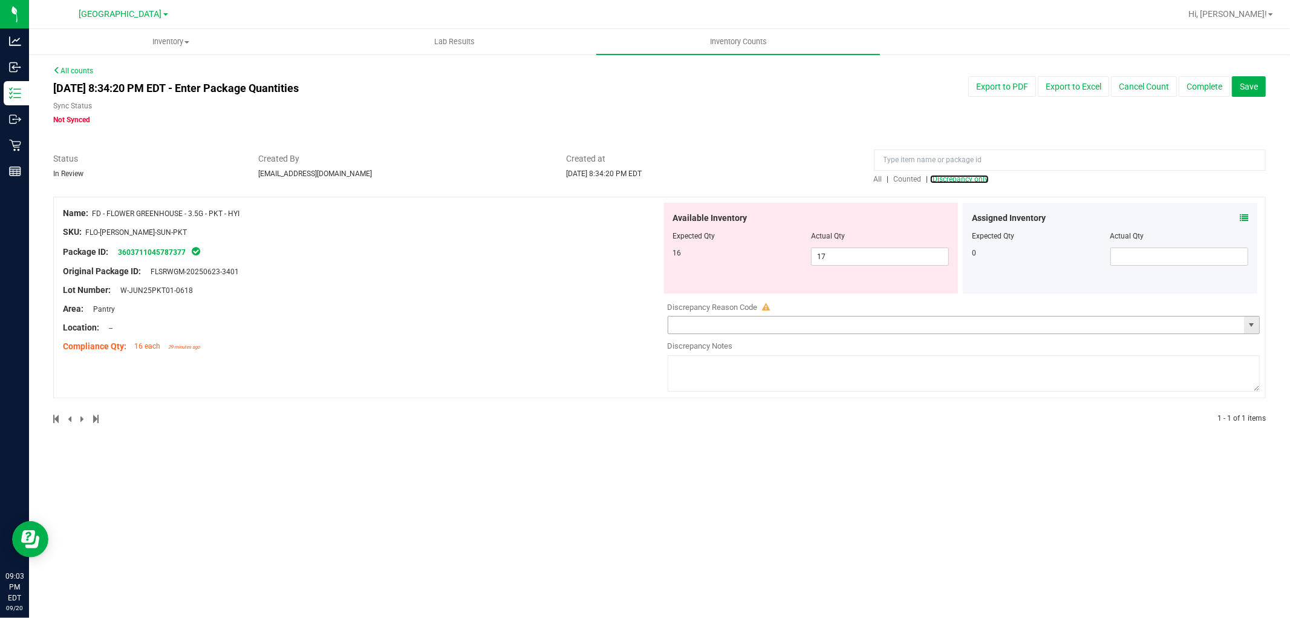
click at [1246, 322] on span "select" at bounding box center [1251, 324] width 15 height 17
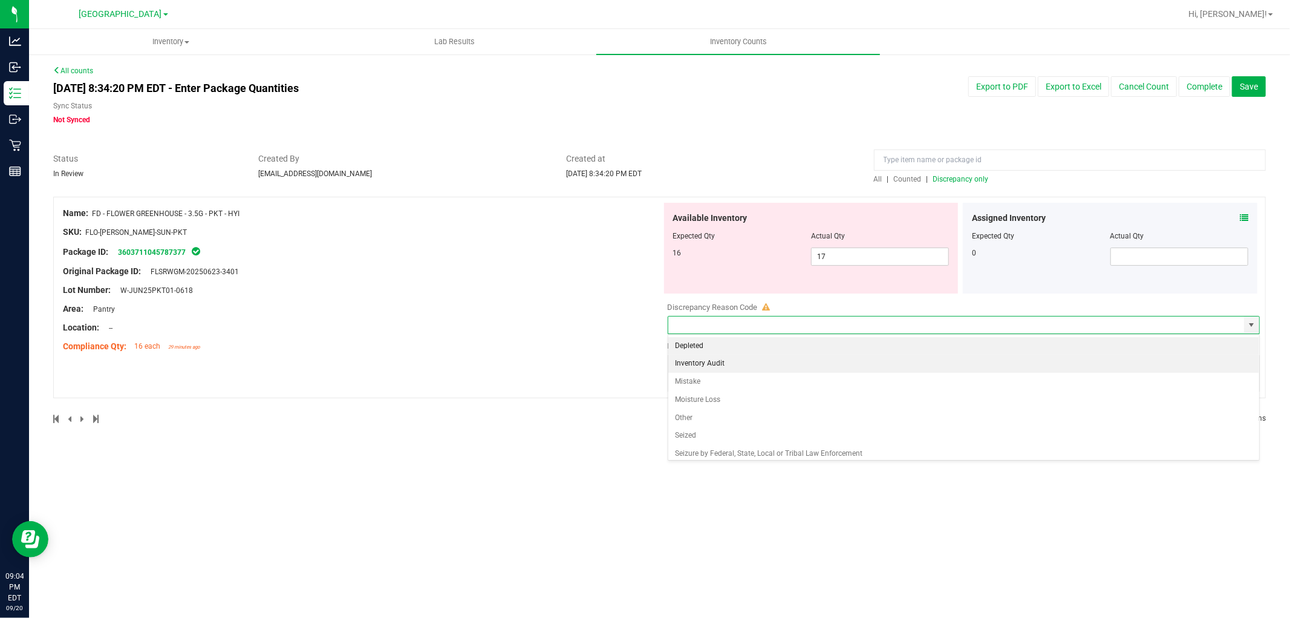
click at [955, 363] on li "Inventory Audit" at bounding box center [964, 364] width 592 height 18
type input "Inventory Audit"
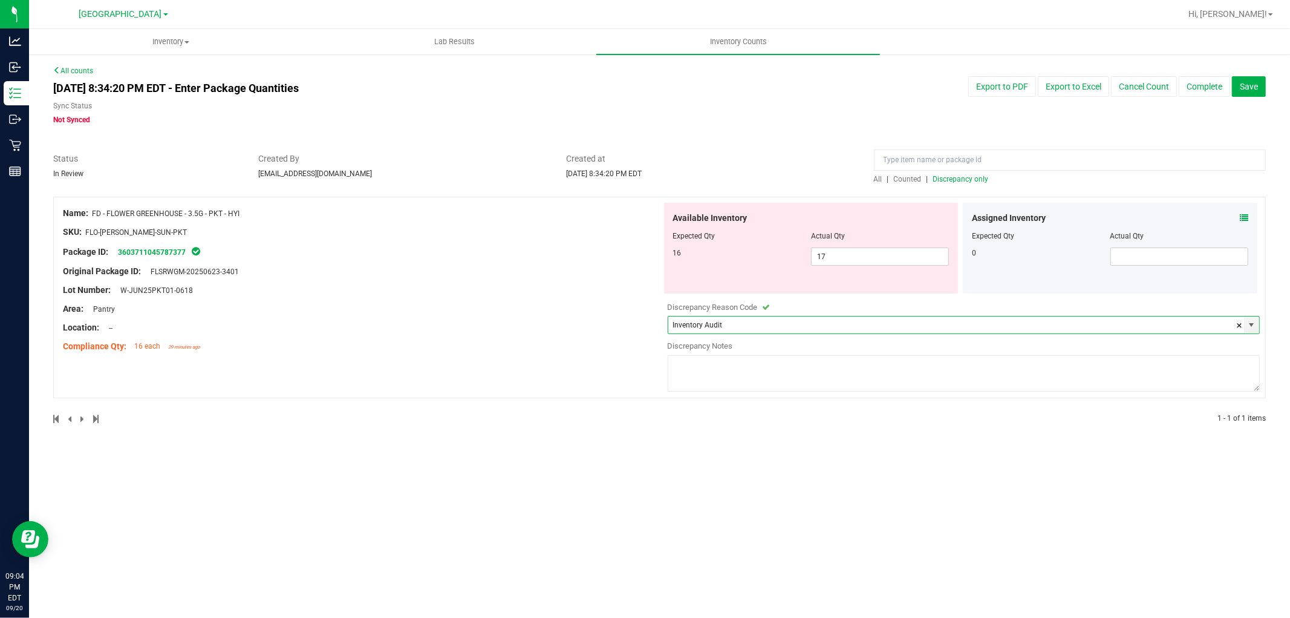
click at [711, 363] on textarea at bounding box center [964, 373] width 593 height 36
type textarea "Biotrack integration issue."
click at [779, 123] on div "[DATE] 8:34:20 PM EDT - Enter Package Quantities Sync Status Not Synced Export …" at bounding box center [659, 100] width 1231 height 49
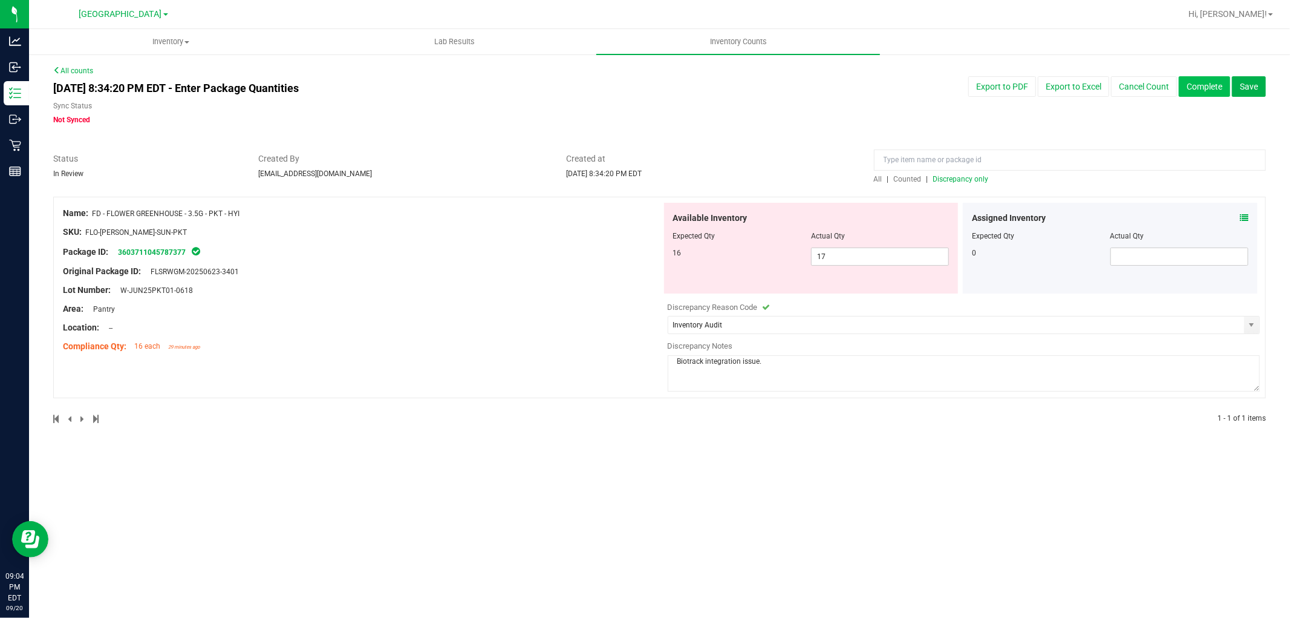
click at [1218, 85] on button "Complete" at bounding box center [1204, 86] width 51 height 21
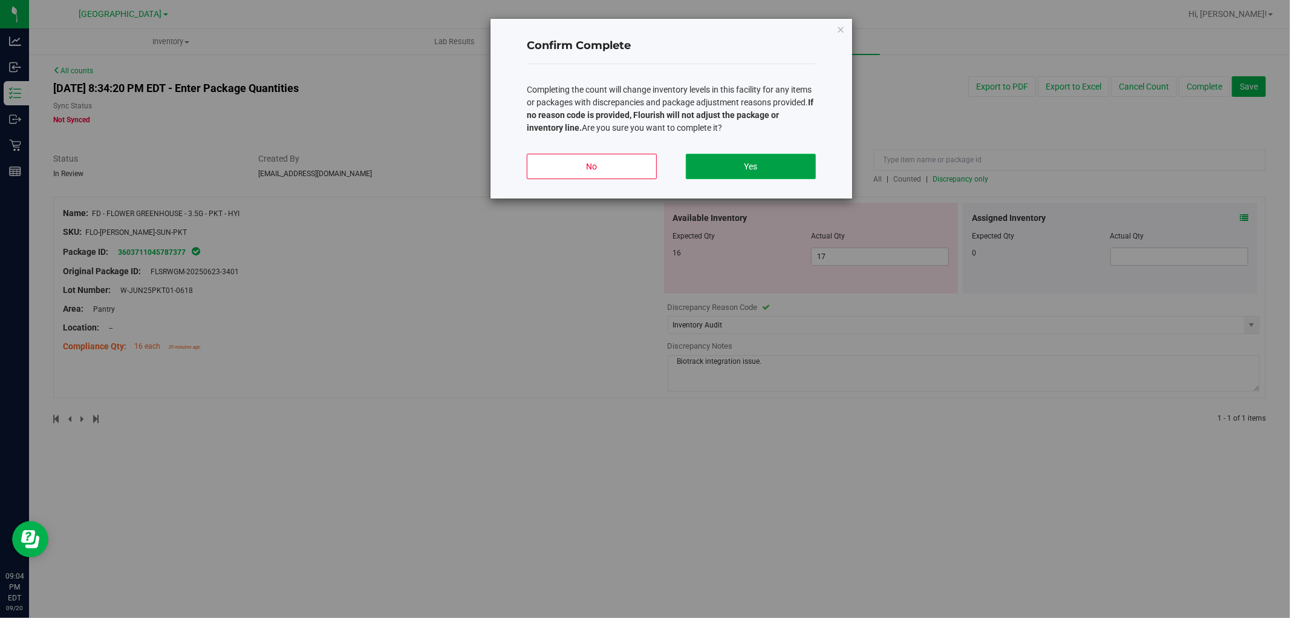
click at [721, 166] on button "Yes" at bounding box center [751, 166] width 130 height 25
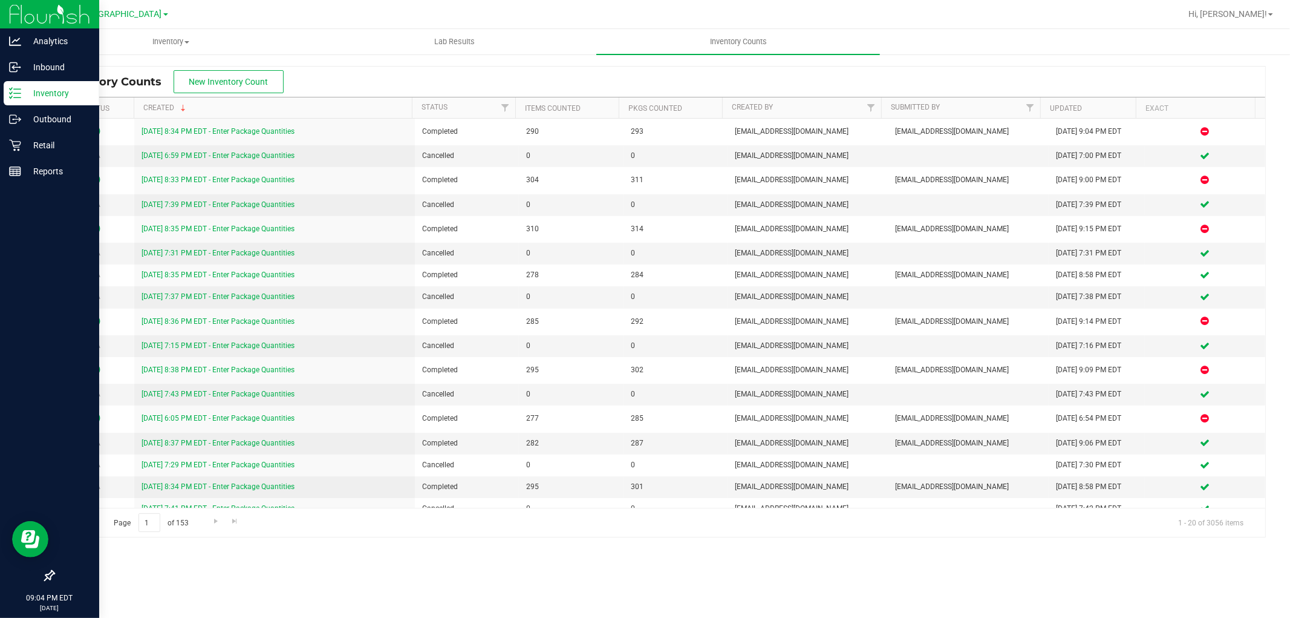
click at [21, 97] on p "Inventory" at bounding box center [57, 93] width 73 height 15
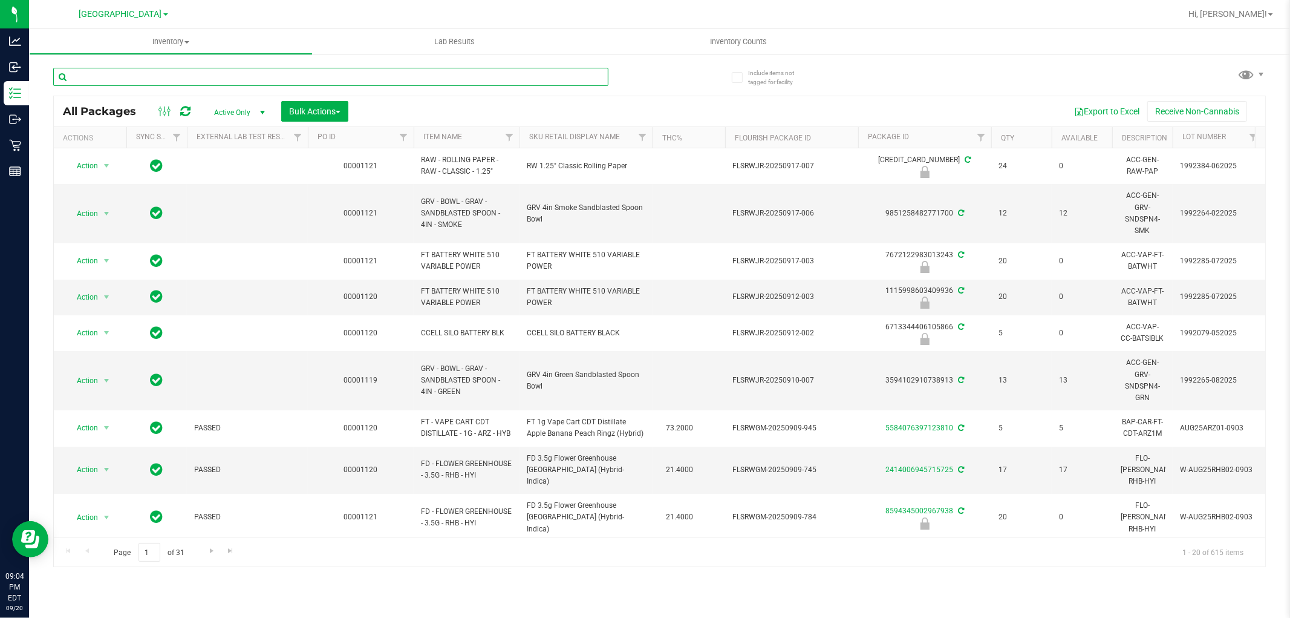
click at [189, 82] on input "text" at bounding box center [330, 77] width 555 height 18
type input "8611601528433825"
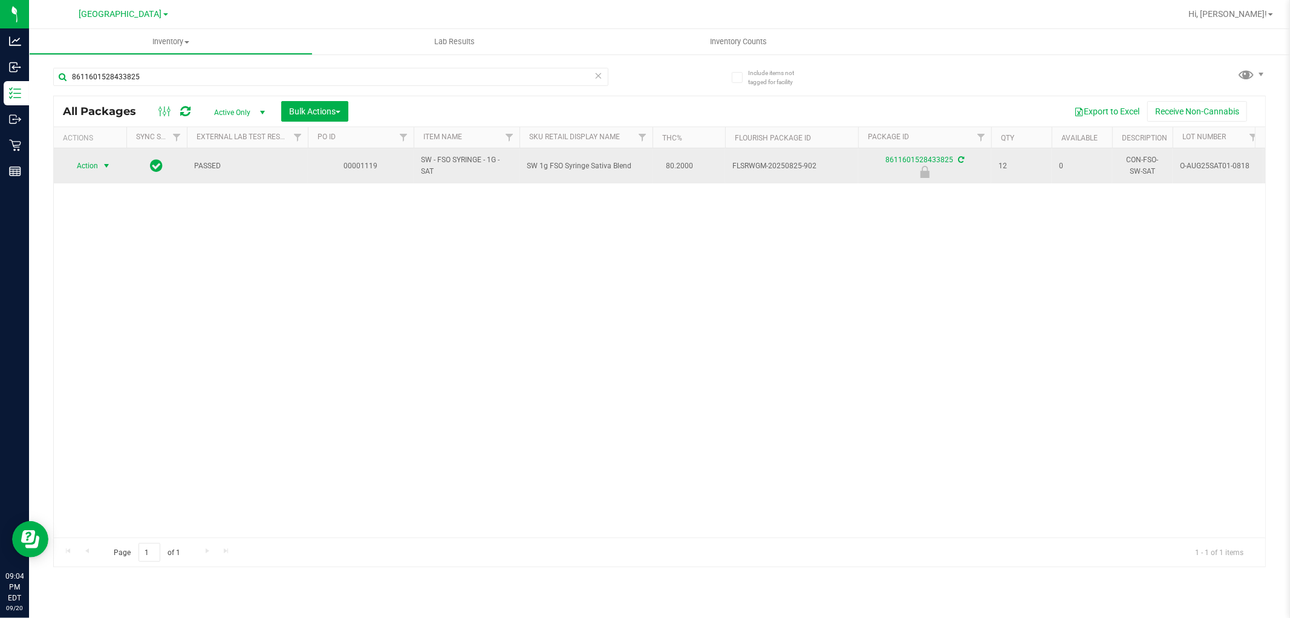
click at [99, 165] on span "select" at bounding box center [106, 165] width 15 height 17
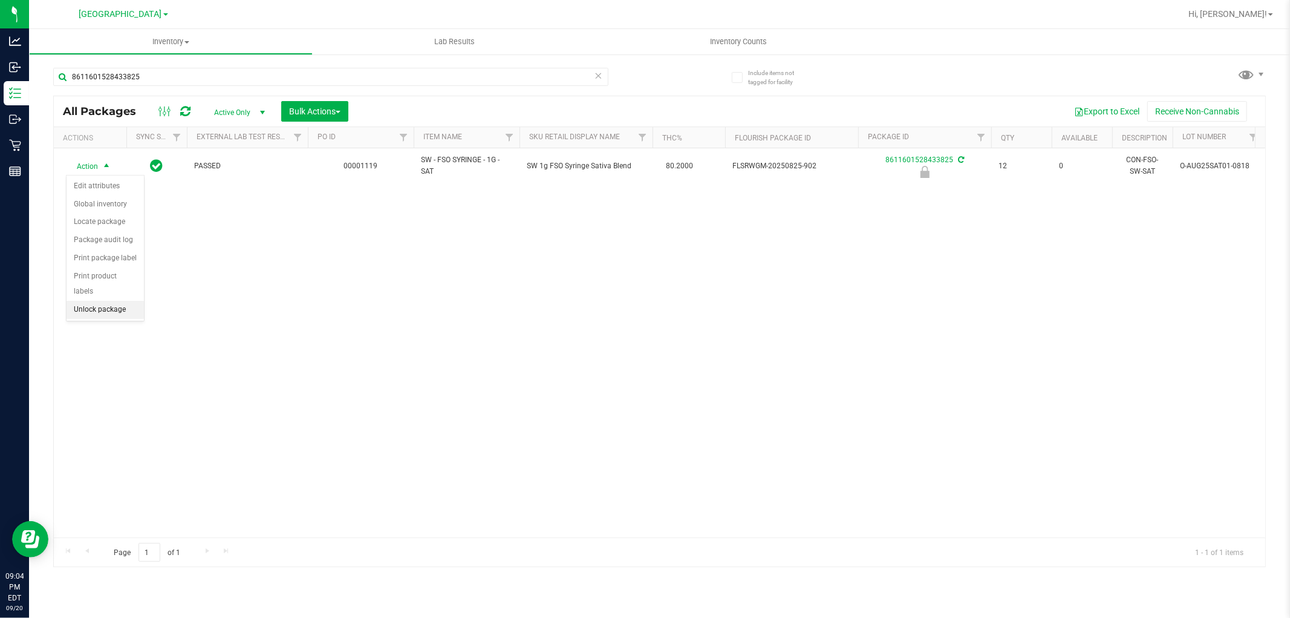
click at [109, 309] on li "Unlock package" at bounding box center [105, 310] width 77 height 18
